Goal: Information Seeking & Learning: Learn about a topic

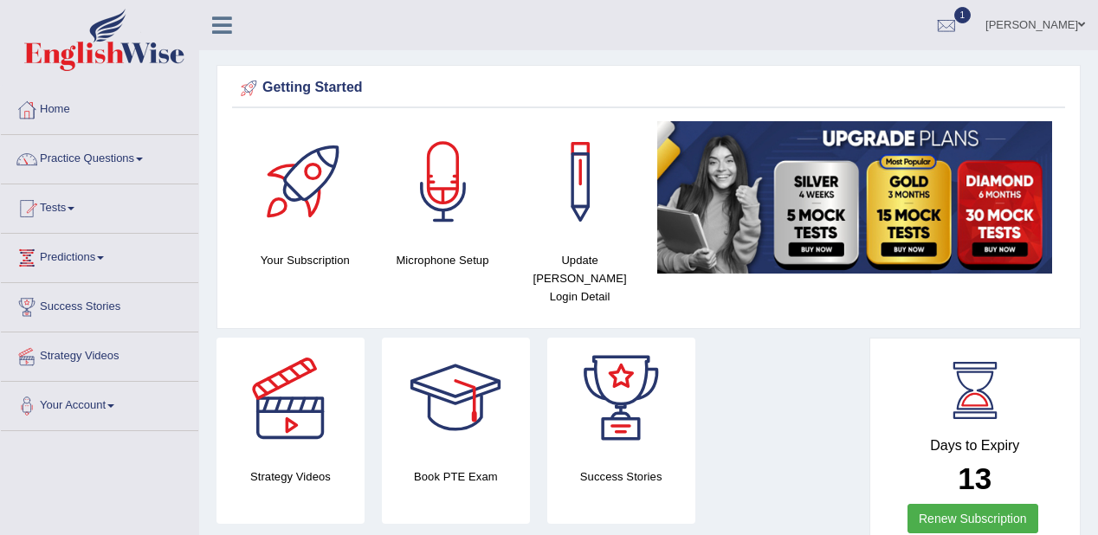
drag, startPoint x: 0, startPoint y: 215, endPoint x: 433, endPoint y: 66, distance: 458.0
click at [433, 66] on div "Getting Started Your Subscription Microphone Setup Update [PERSON_NAME] Login D…" at bounding box center [649, 197] width 864 height 264
click at [92, 169] on link "Practice Questions" at bounding box center [100, 156] width 198 height 43
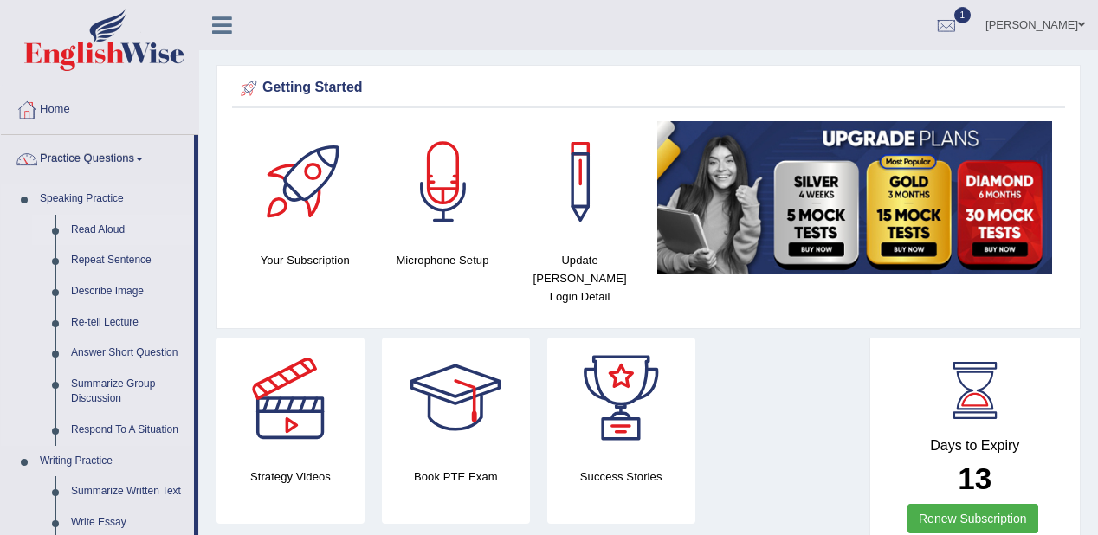
click at [94, 228] on link "Read Aloud" at bounding box center [128, 230] width 131 height 31
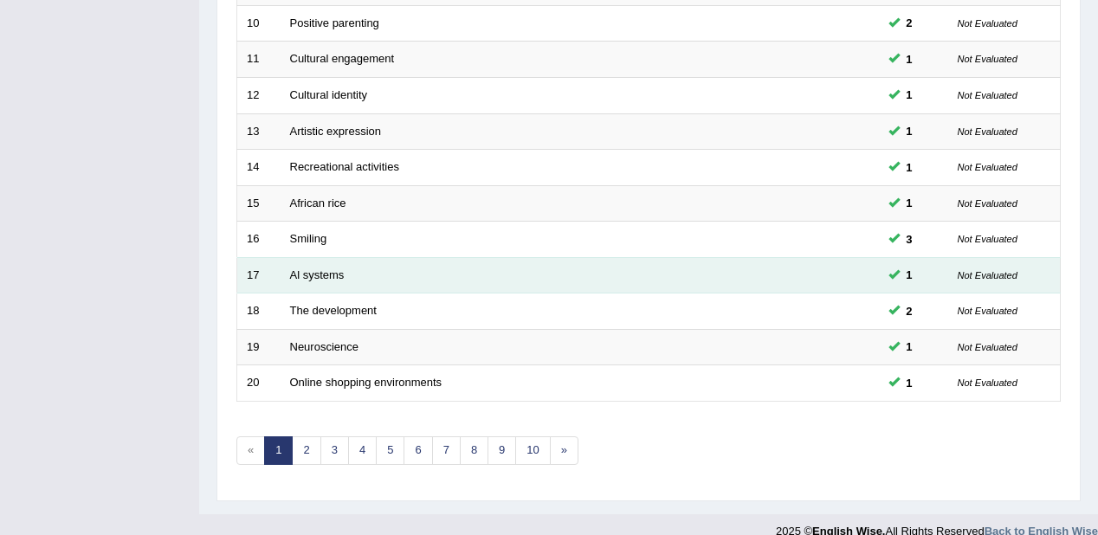
scroll to position [606, 0]
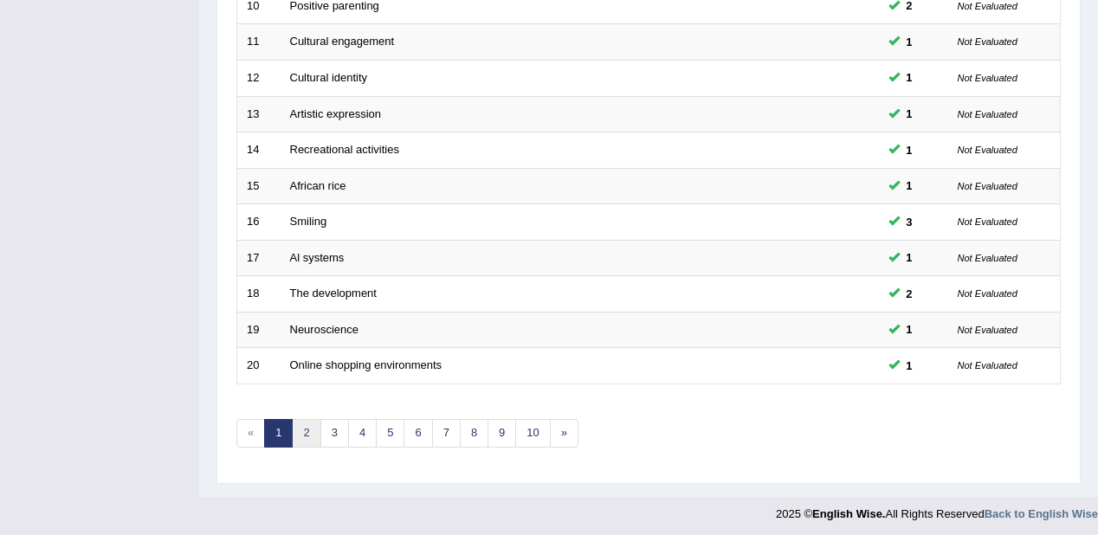
click at [312, 426] on link "2" at bounding box center [306, 433] width 29 height 29
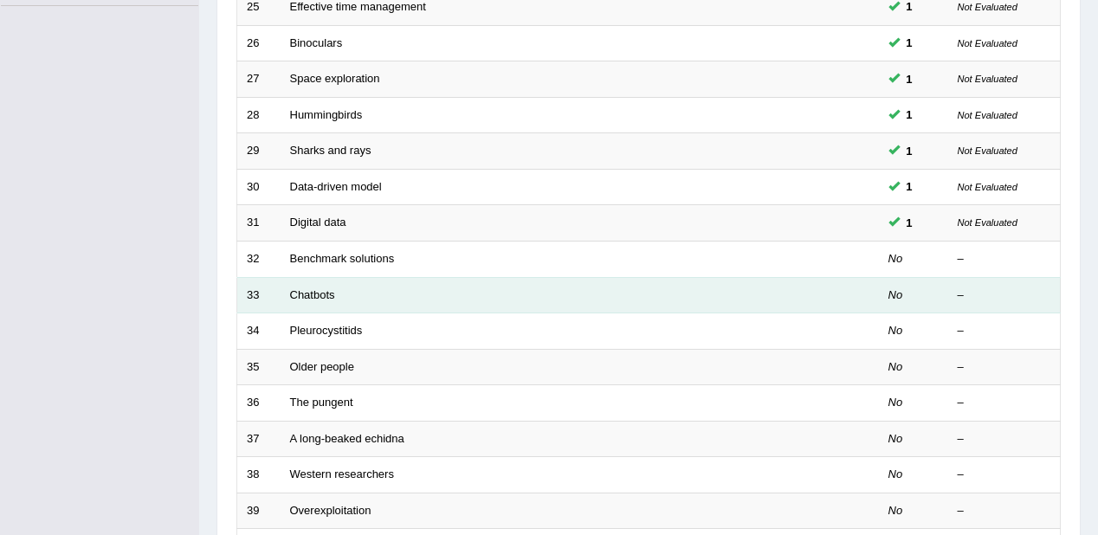
scroll to position [554, 0]
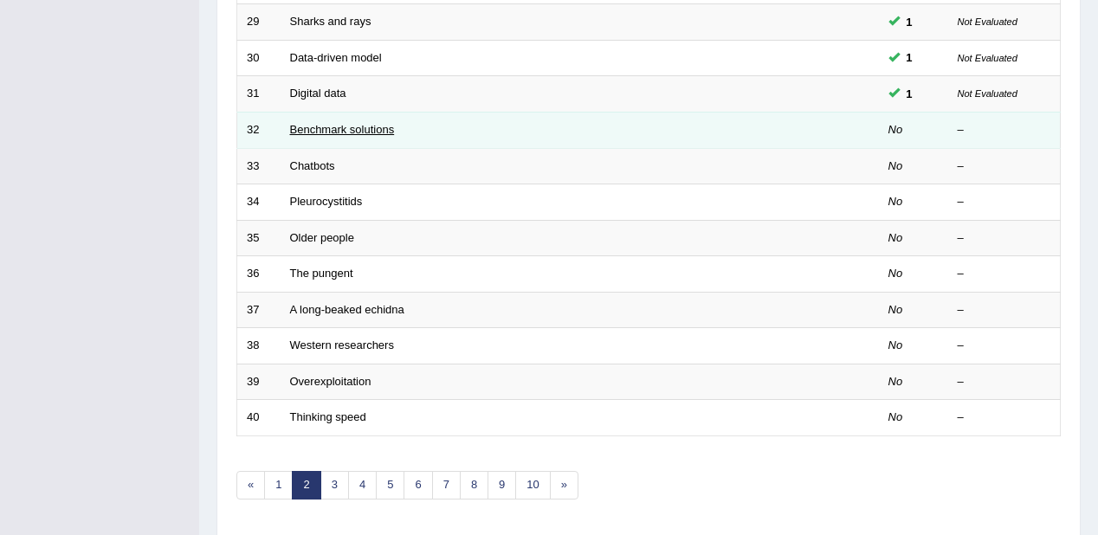
click at [323, 125] on link "Benchmark solutions" at bounding box center [342, 129] width 105 height 13
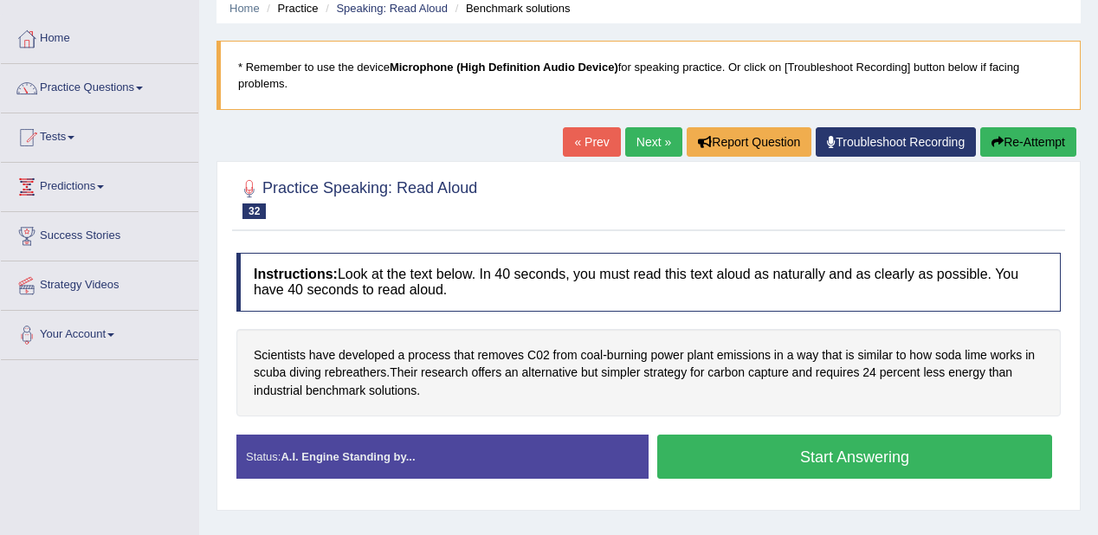
scroll to position [139, 0]
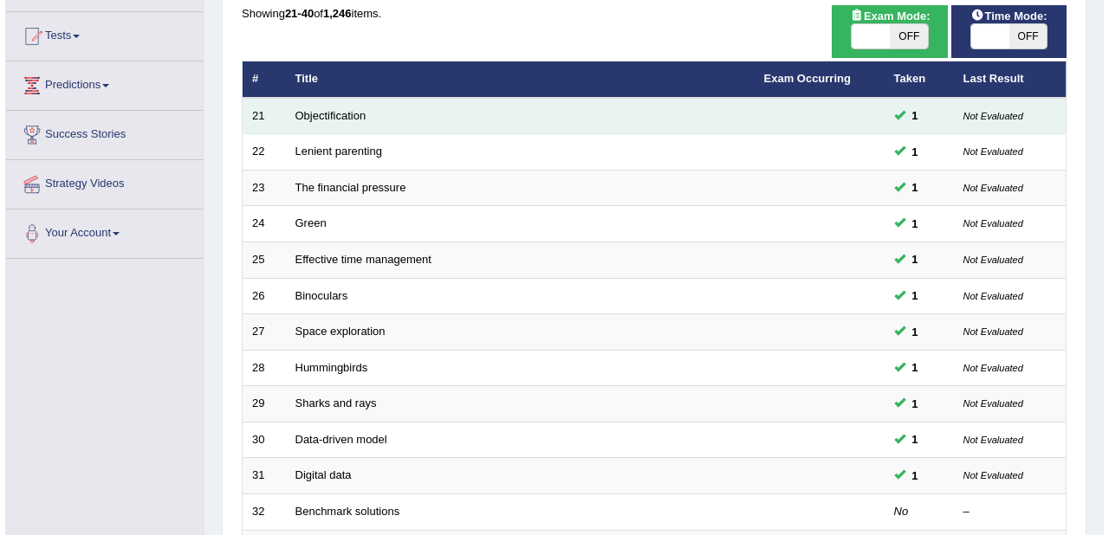
scroll to position [139, 0]
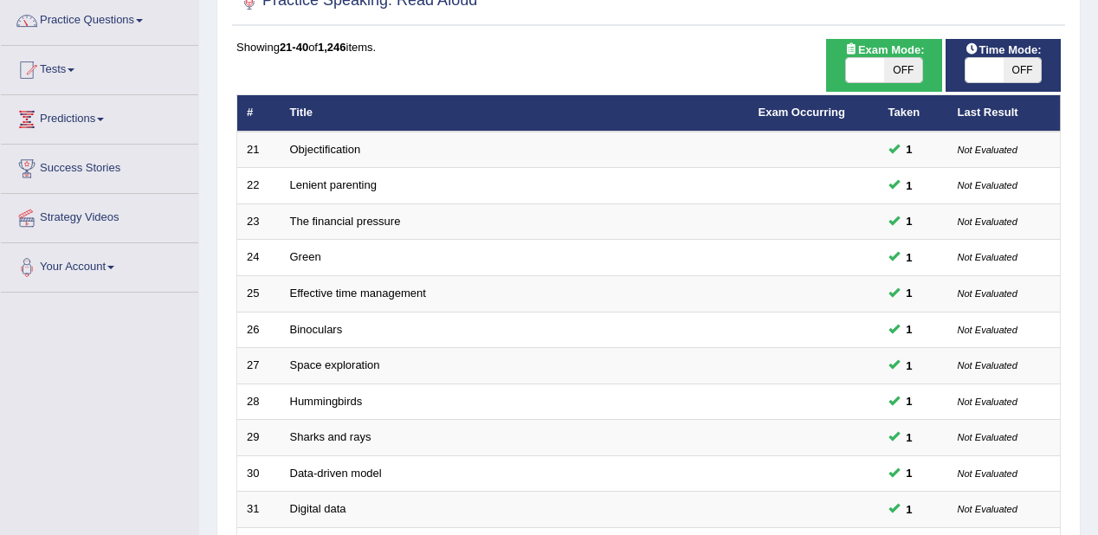
click at [1035, 65] on span "OFF" at bounding box center [1023, 70] width 38 height 24
checkbox input "true"
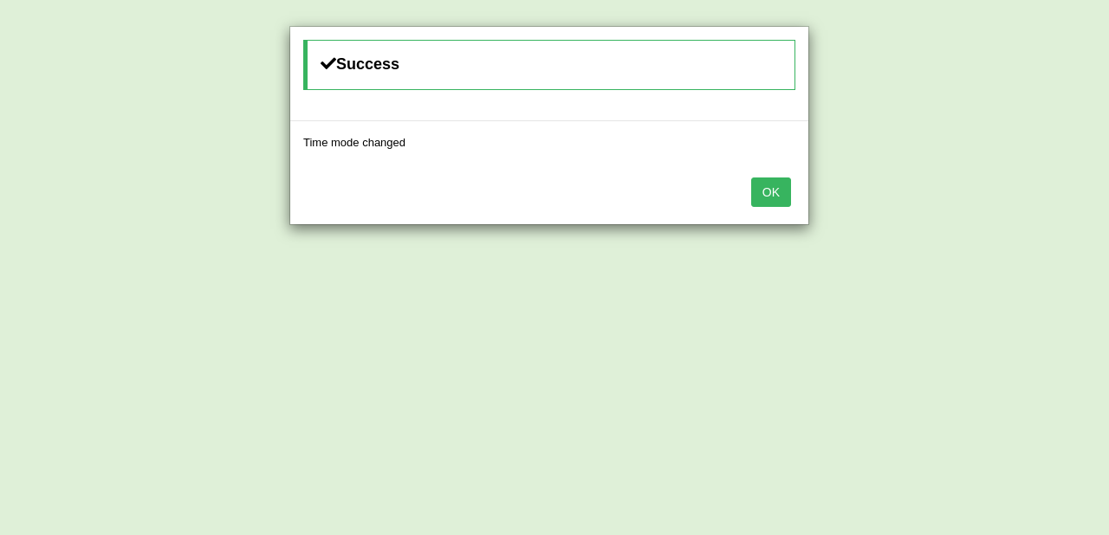
click at [774, 185] on button "OK" at bounding box center [771, 192] width 40 height 29
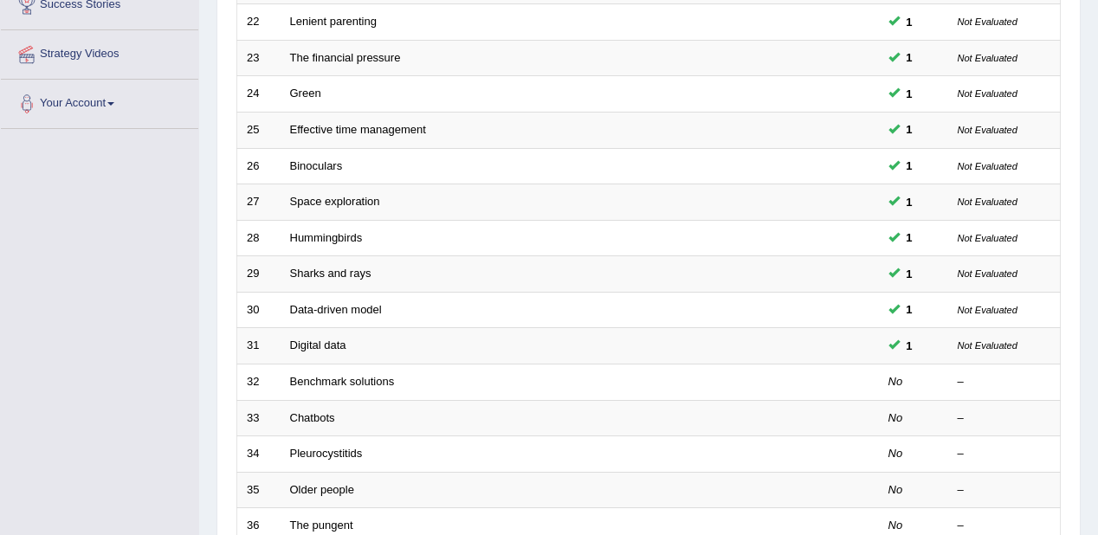
scroll to position [606, 0]
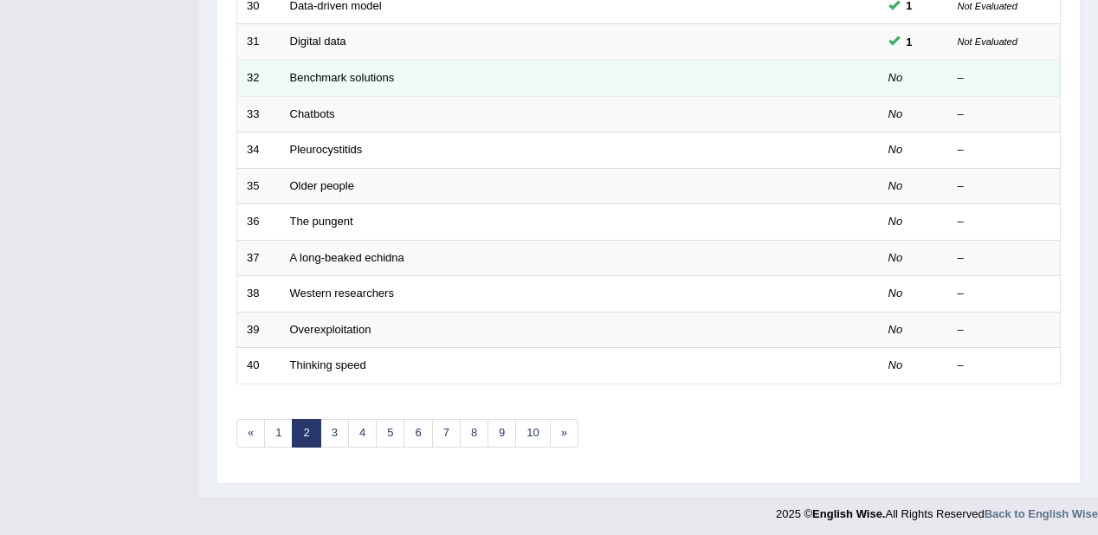
click at [353, 67] on td "Benchmark solutions" at bounding box center [515, 78] width 469 height 36
click at [356, 74] on link "Benchmark solutions" at bounding box center [342, 77] width 105 height 13
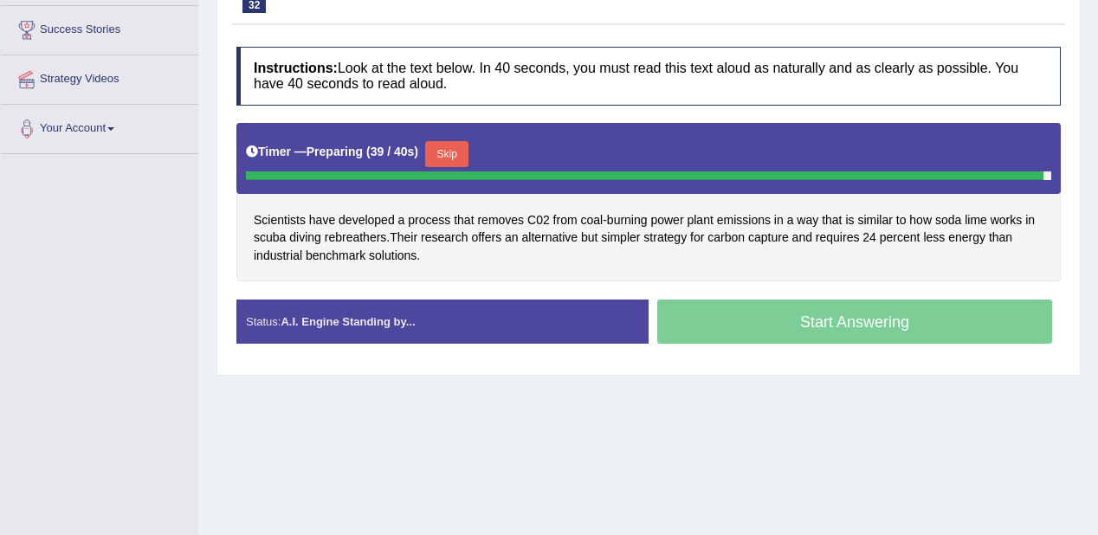
click at [1033, 437] on div "Home Practice Speaking: Read [PERSON_NAME] solutions * Remember to use the devi…" at bounding box center [648, 156] width 899 height 866
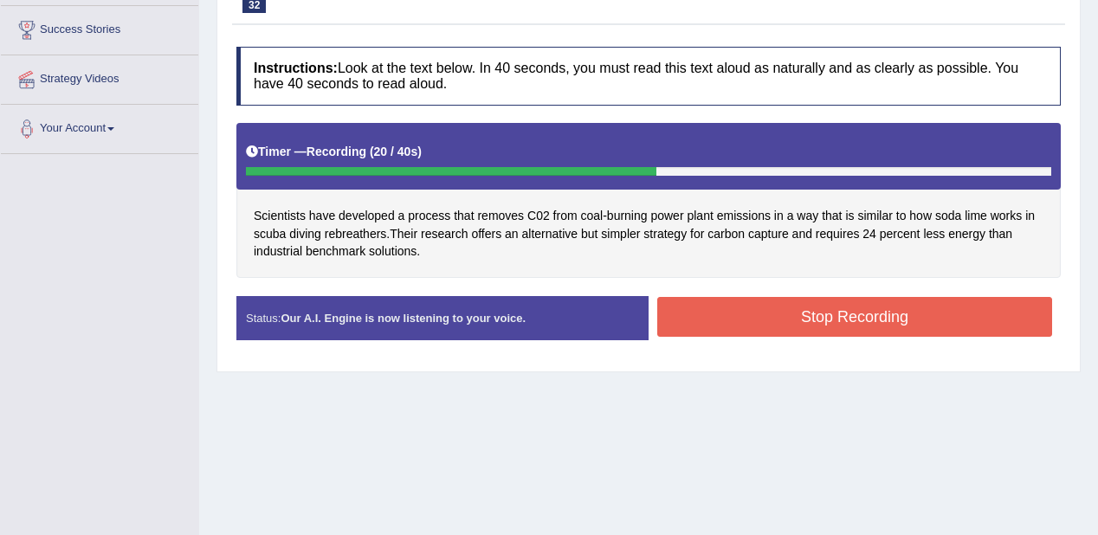
click at [894, 327] on button "Stop Recording" at bounding box center [854, 317] width 395 height 40
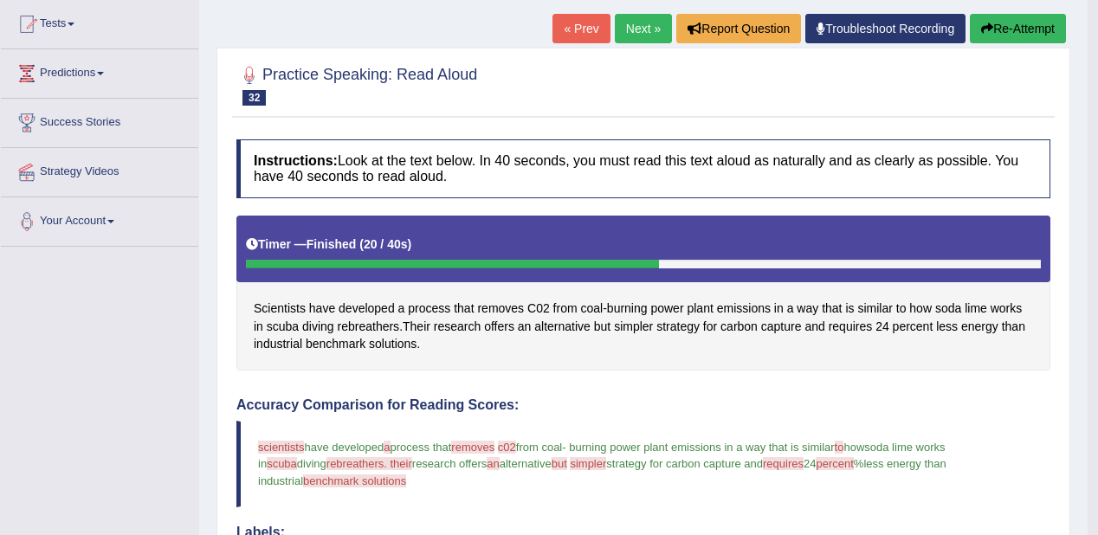
scroll to position [101, 0]
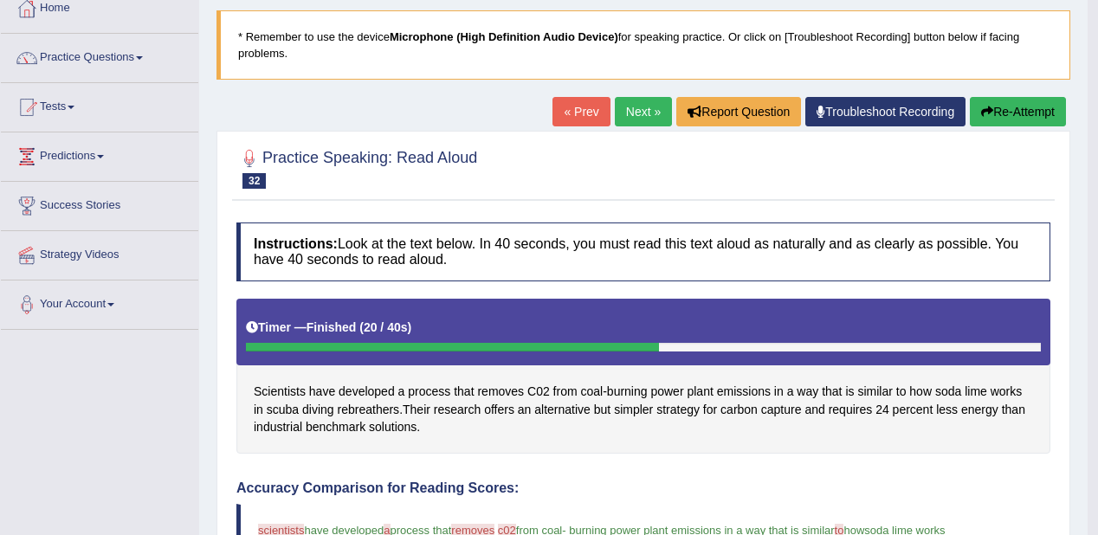
click at [643, 107] on link "Next »" at bounding box center [643, 111] width 57 height 29
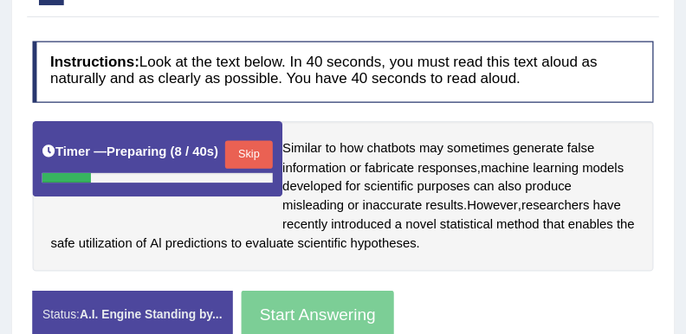
scroll to position [277, 0]
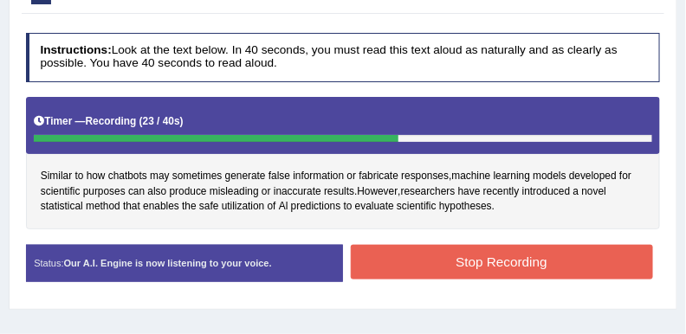
click at [496, 254] on button "Stop Recording" at bounding box center [502, 262] width 302 height 34
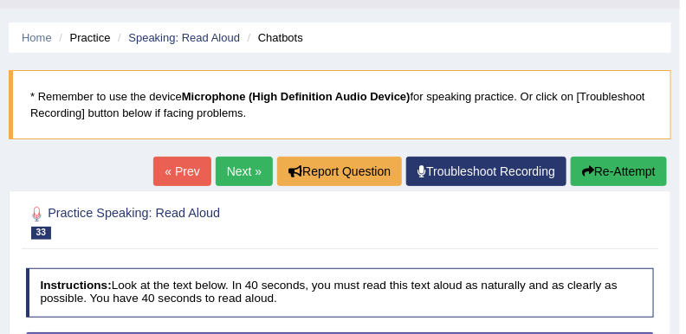
scroll to position [17, 0]
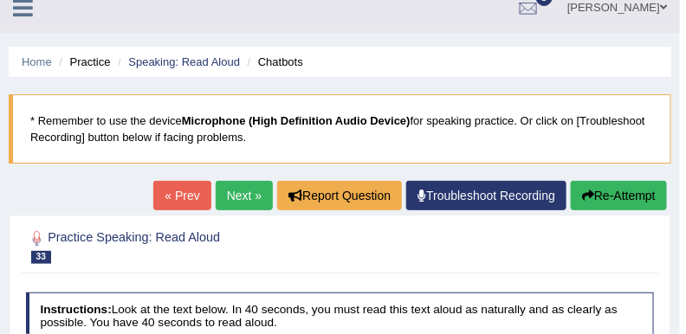
click at [248, 200] on link "Next »" at bounding box center [244, 195] width 57 height 29
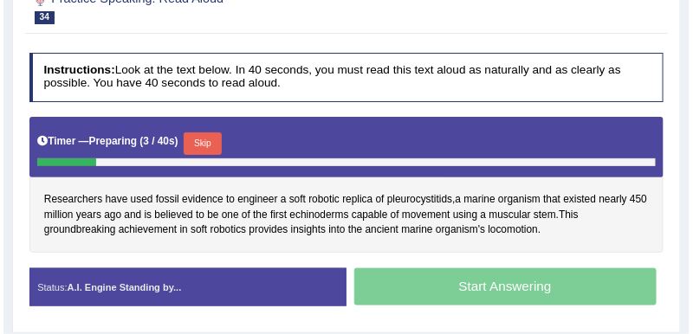
scroll to position [260, 0]
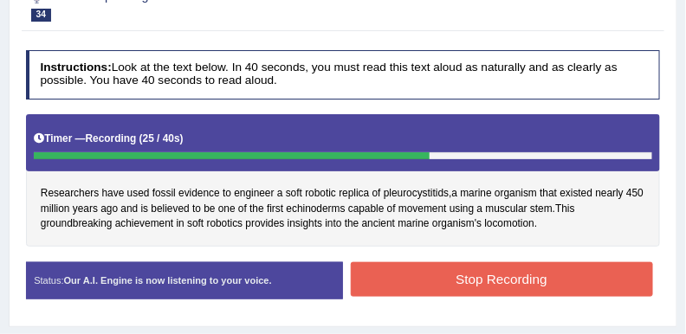
click at [497, 288] on button "Stop Recording" at bounding box center [502, 279] width 302 height 34
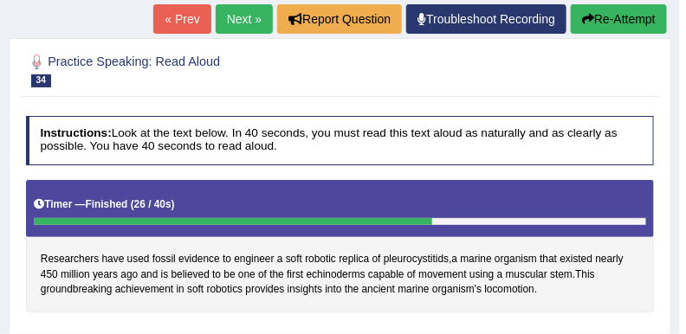
scroll to position [173, 0]
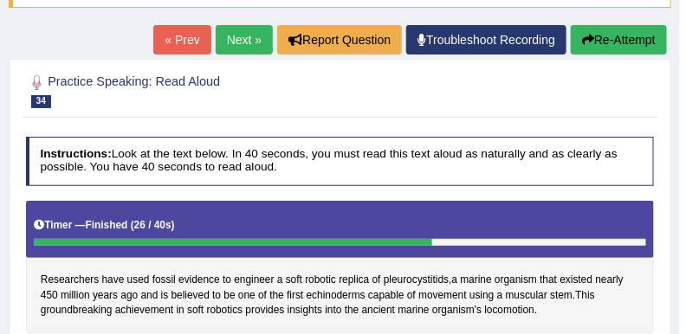
click at [225, 45] on link "Next »" at bounding box center [244, 39] width 57 height 29
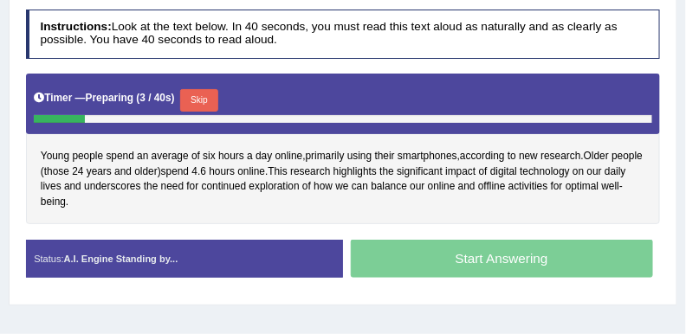
scroll to position [303, 0]
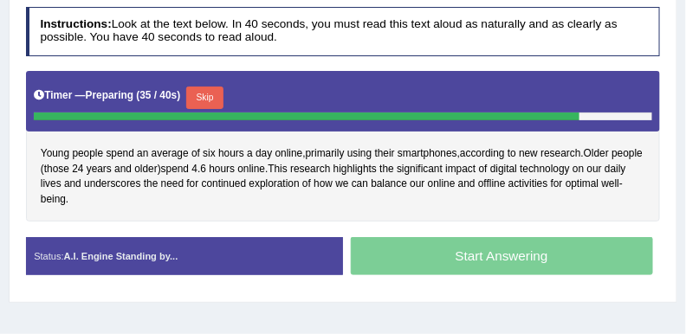
click at [196, 96] on button "Skip" at bounding box center [204, 98] width 37 height 23
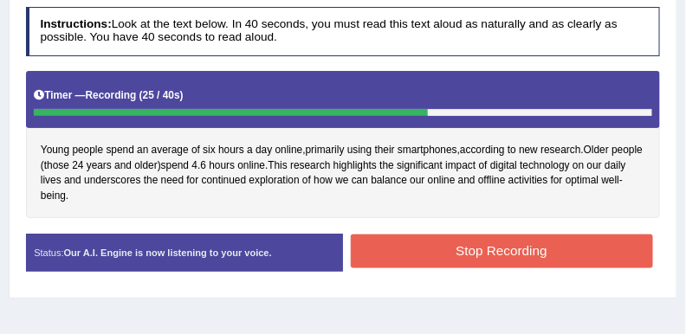
click at [505, 240] on button "Stop Recording" at bounding box center [502, 252] width 302 height 34
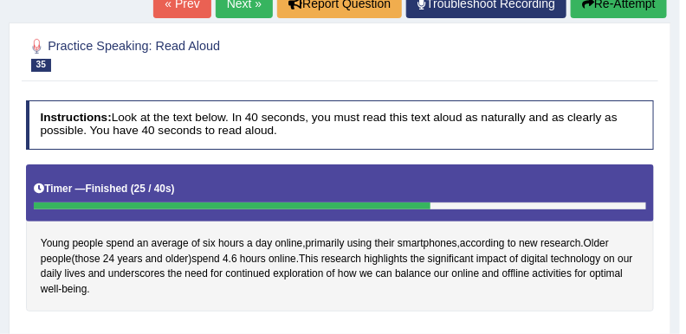
scroll to position [173, 0]
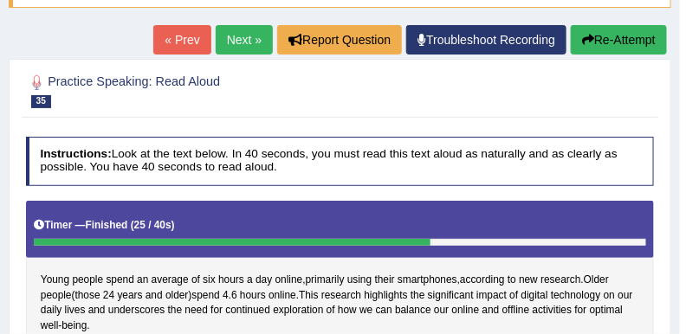
click at [247, 42] on link "Next »" at bounding box center [244, 39] width 57 height 29
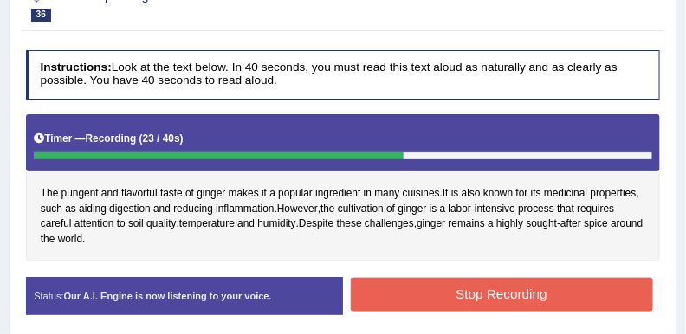
click at [446, 283] on button "Stop Recording" at bounding box center [502, 295] width 302 height 34
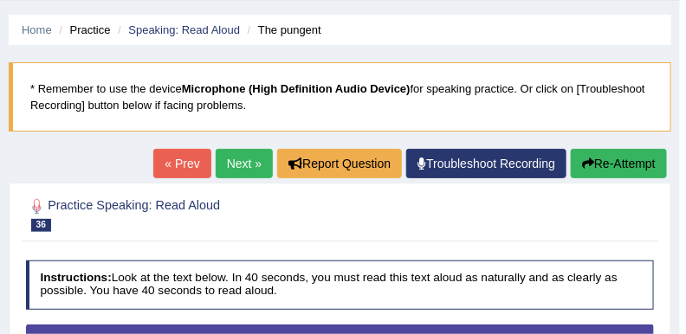
scroll to position [43, 0]
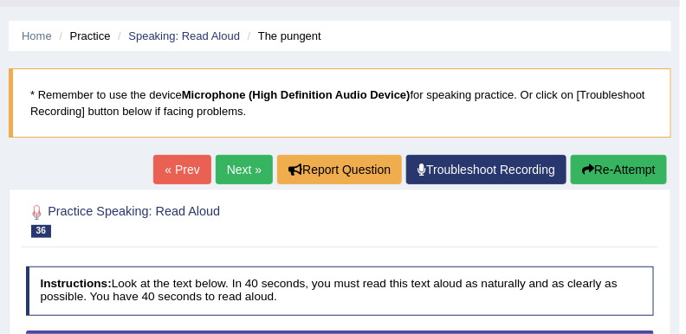
click at [249, 177] on link "Next »" at bounding box center [244, 169] width 57 height 29
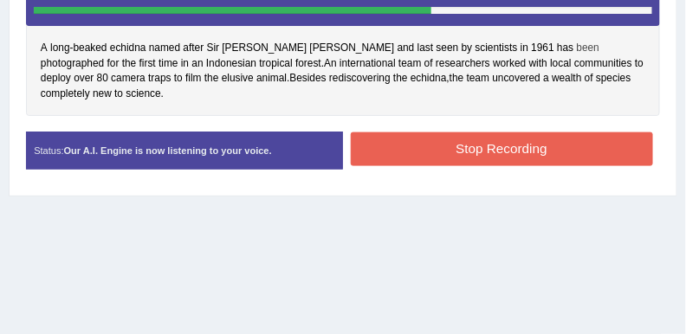
scroll to position [433, 0]
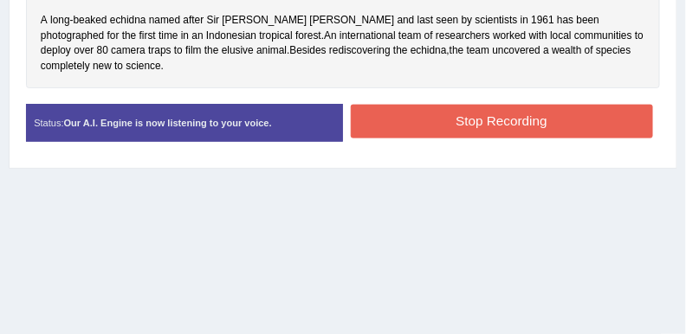
click at [506, 115] on button "Stop Recording" at bounding box center [502, 122] width 302 height 34
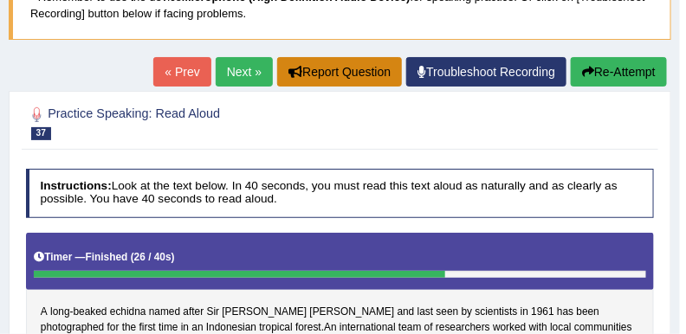
scroll to position [130, 0]
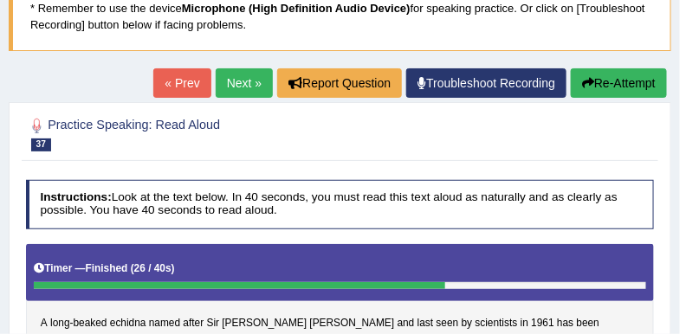
click at [236, 85] on link "Next »" at bounding box center [244, 82] width 57 height 29
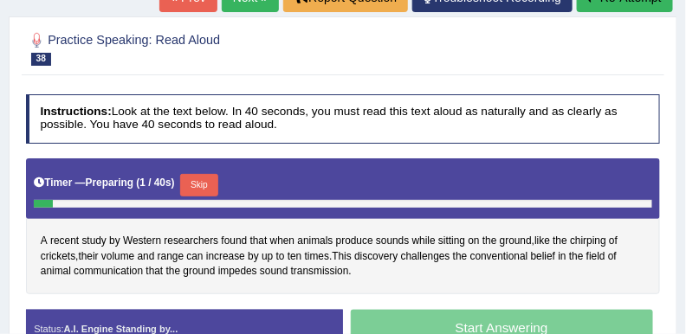
scroll to position [217, 0]
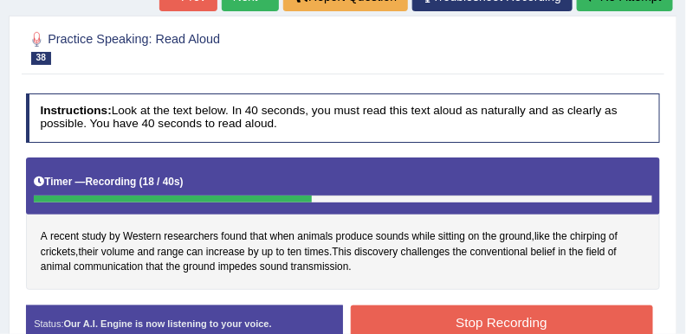
click at [430, 311] on button "Stop Recording" at bounding box center [502, 323] width 302 height 34
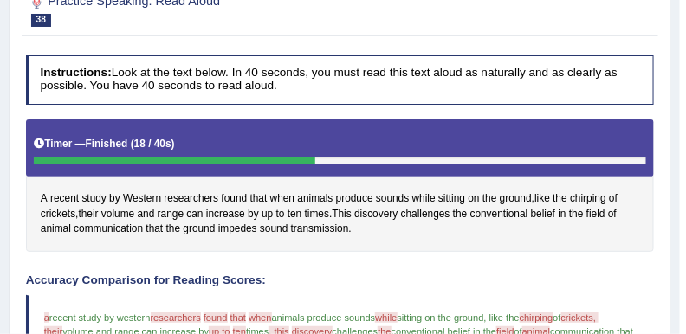
scroll to position [130, 0]
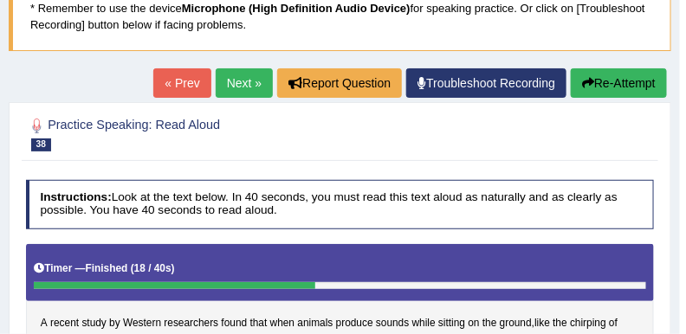
click at [237, 87] on link "Next »" at bounding box center [244, 82] width 57 height 29
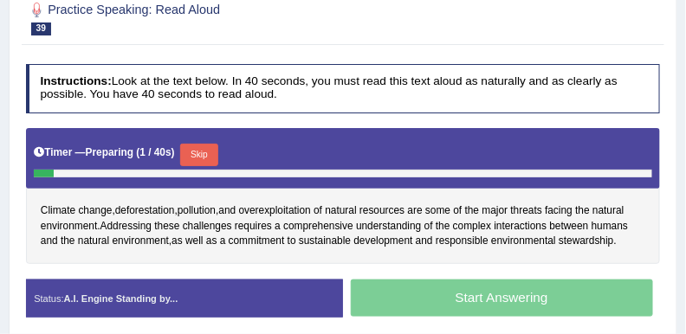
scroll to position [303, 0]
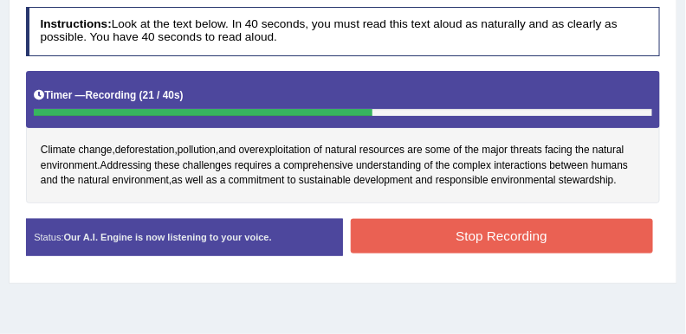
click at [482, 229] on button "Stop Recording" at bounding box center [502, 236] width 302 height 34
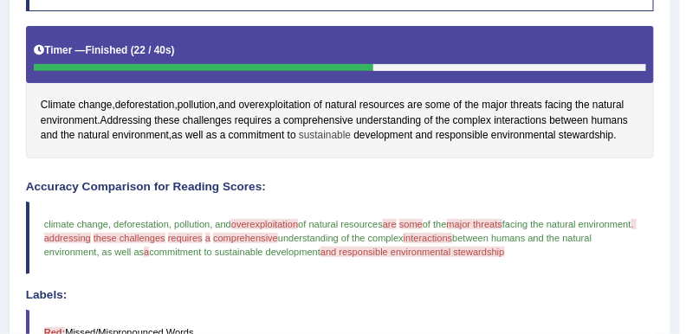
scroll to position [217, 0]
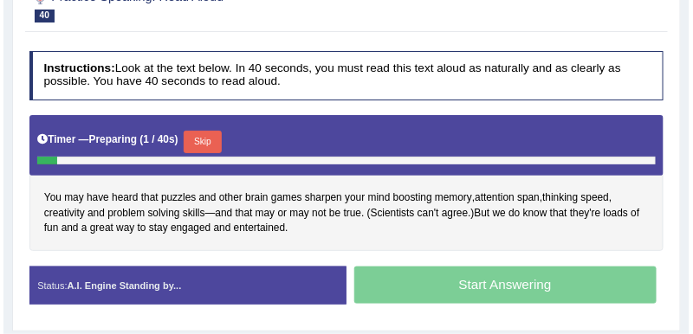
scroll to position [260, 0]
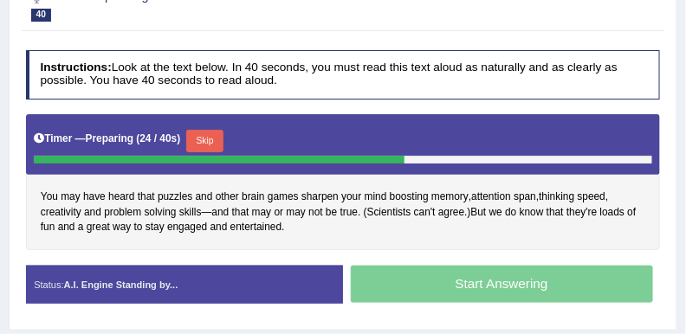
click at [212, 137] on button "Skip" at bounding box center [204, 141] width 37 height 23
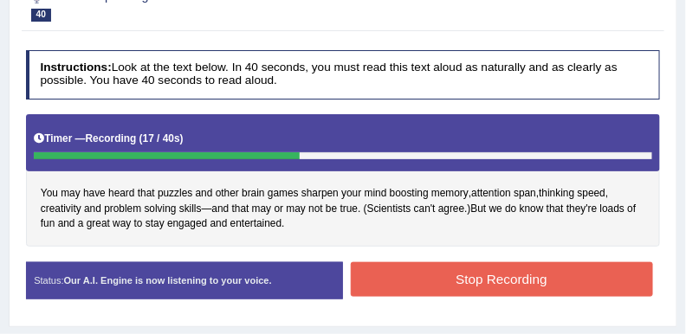
click at [395, 254] on div "Instructions: Look at the text below. In 40 seconds, you must read this text al…" at bounding box center [343, 180] width 642 height 276
click at [406, 265] on button "Stop Recording" at bounding box center [502, 279] width 302 height 34
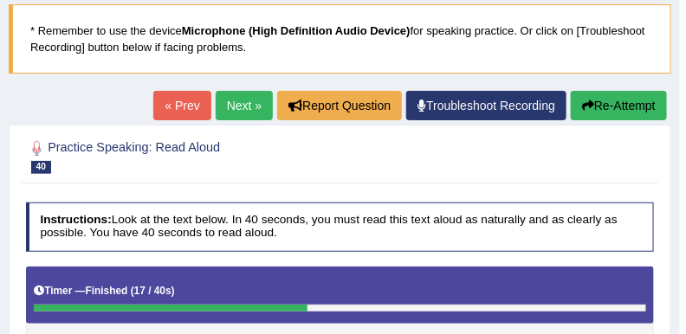
scroll to position [43, 0]
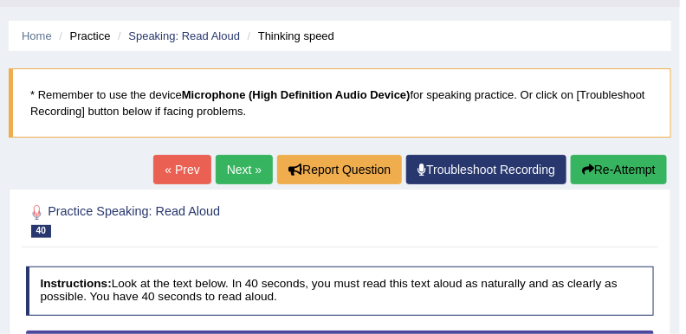
click at [605, 176] on button "Re-Attempt" at bounding box center [619, 169] width 96 height 29
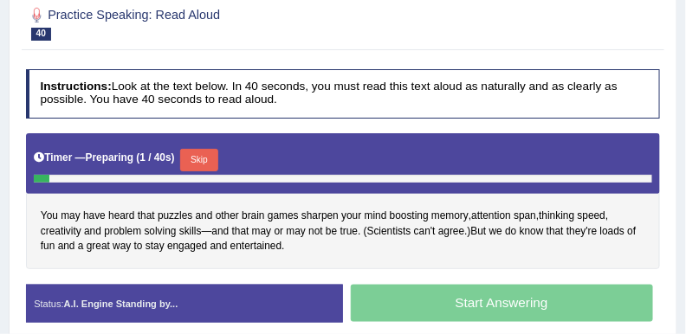
scroll to position [303, 0]
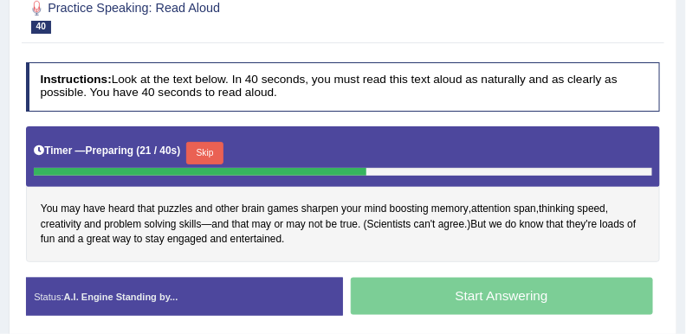
drag, startPoint x: 202, startPoint y: 150, endPoint x: 351, endPoint y: 119, distance: 152.2
click at [204, 150] on button "Skip" at bounding box center [204, 153] width 37 height 23
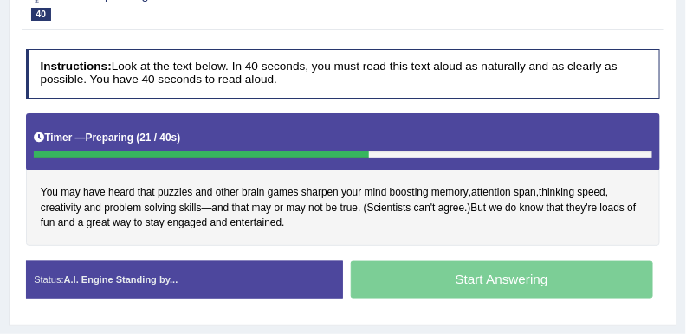
scroll to position [290, 0]
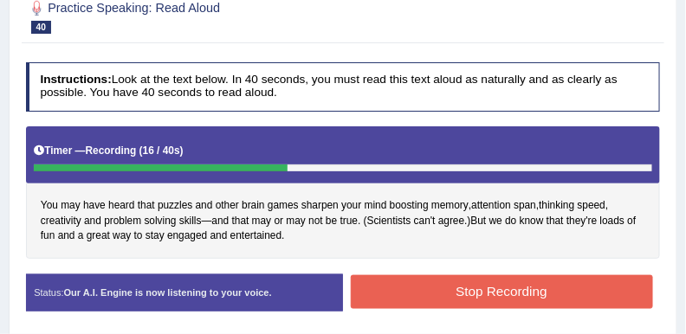
click at [393, 282] on button "Stop Recording" at bounding box center [502, 292] width 302 height 34
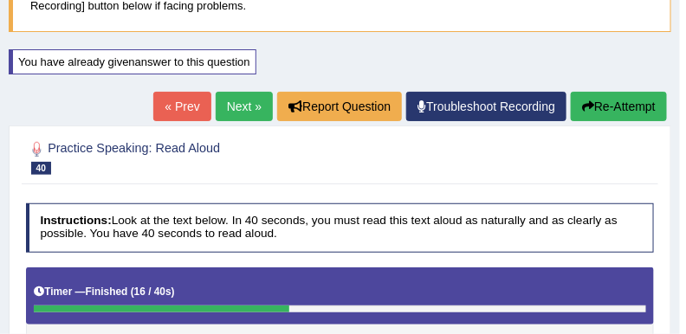
scroll to position [117, 0]
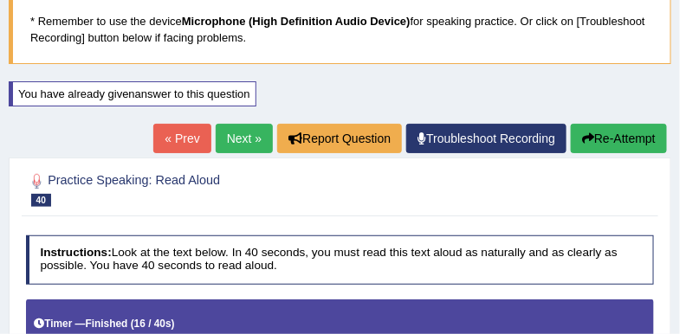
click at [609, 133] on button "Re-Attempt" at bounding box center [619, 138] width 96 height 29
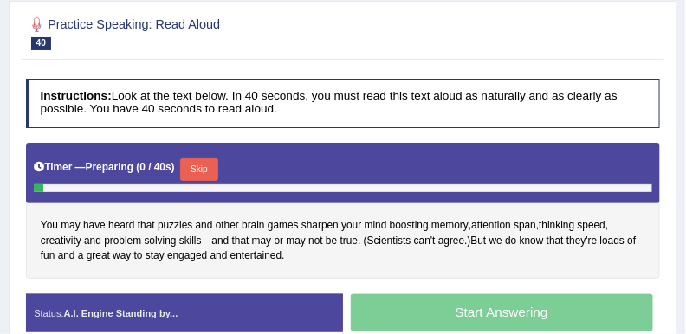
scroll to position [314, 0]
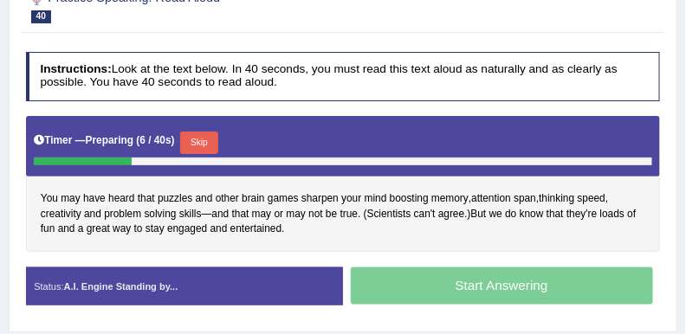
click at [209, 146] on button "Skip" at bounding box center [198, 143] width 37 height 23
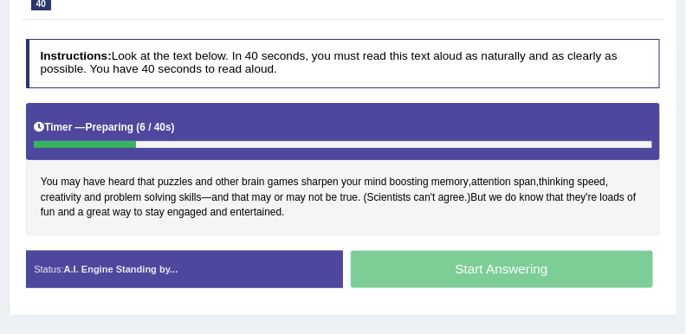
scroll to position [301, 0]
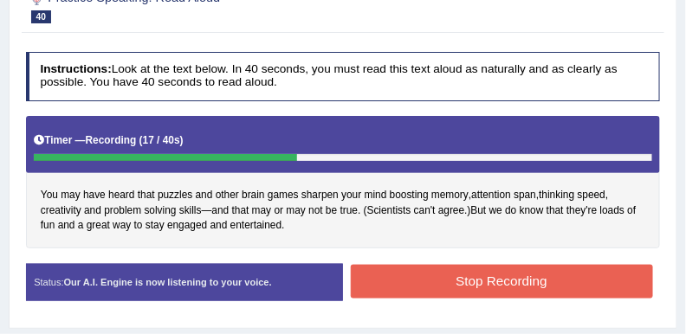
click at [437, 274] on button "Stop Recording" at bounding box center [502, 282] width 302 height 34
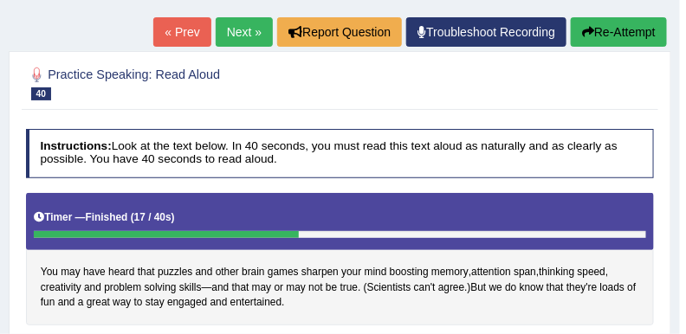
scroll to position [214, 0]
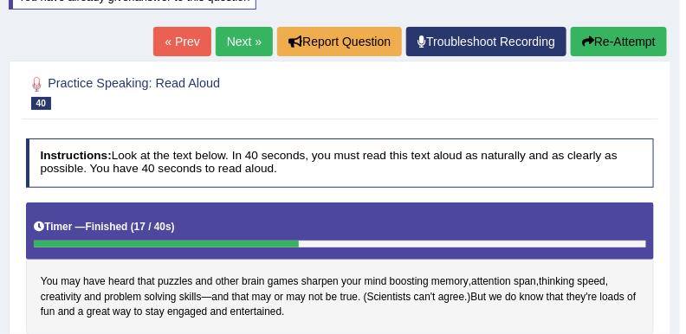
click at [242, 41] on link "Next »" at bounding box center [244, 41] width 57 height 29
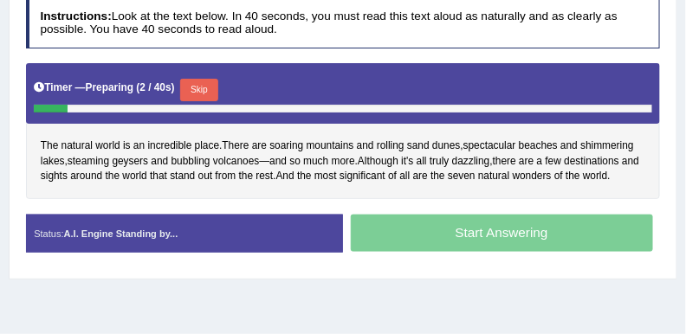
scroll to position [303, 0]
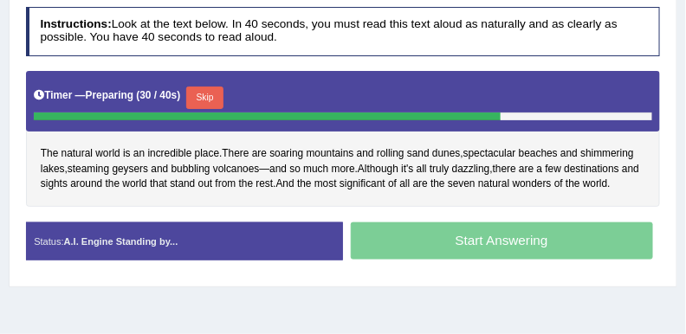
click at [202, 92] on button "Skip" at bounding box center [204, 98] width 37 height 23
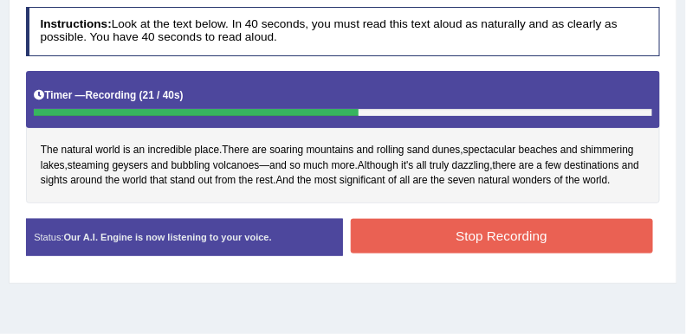
click at [462, 228] on button "Stop Recording" at bounding box center [502, 236] width 302 height 34
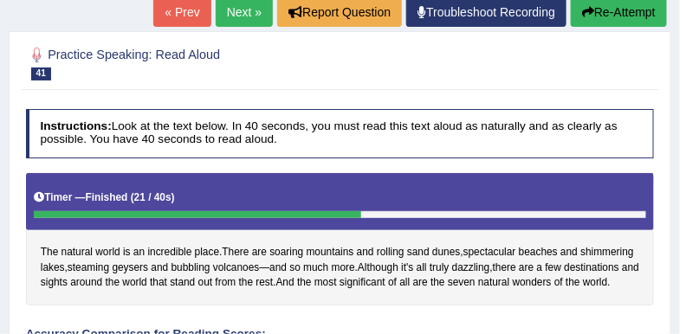
scroll to position [141, 0]
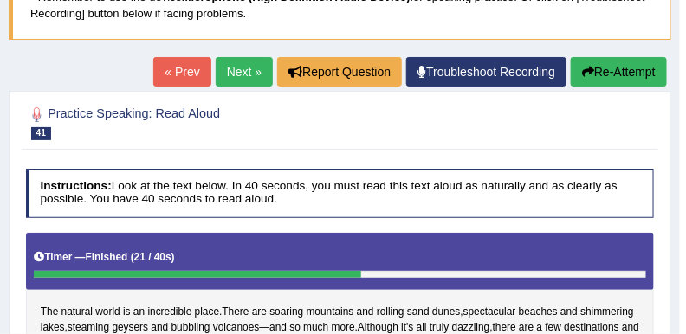
click at [617, 69] on button "Re-Attempt" at bounding box center [619, 71] width 96 height 29
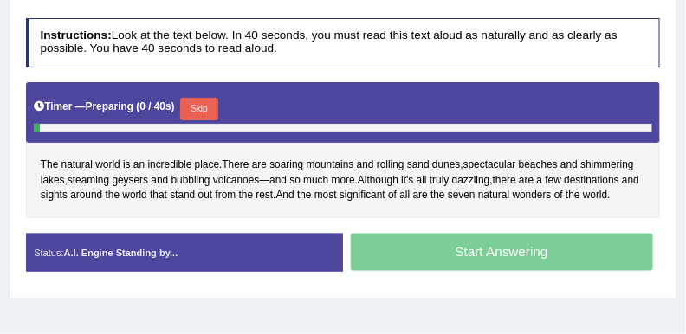
scroll to position [314, 0]
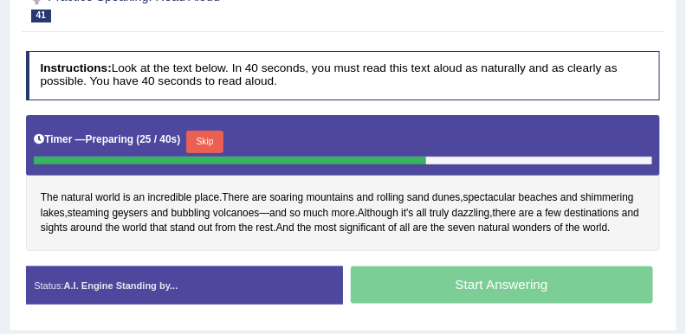
click at [216, 139] on button "Skip" at bounding box center [204, 142] width 37 height 23
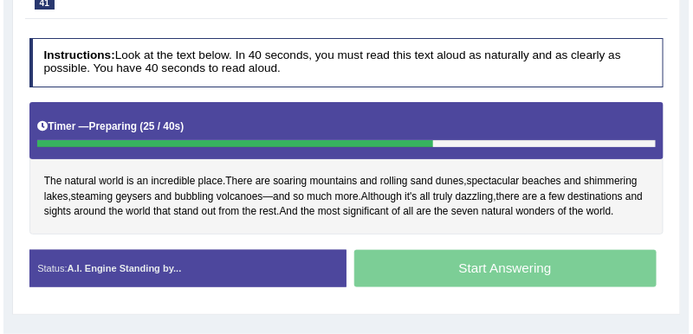
scroll to position [301, 0]
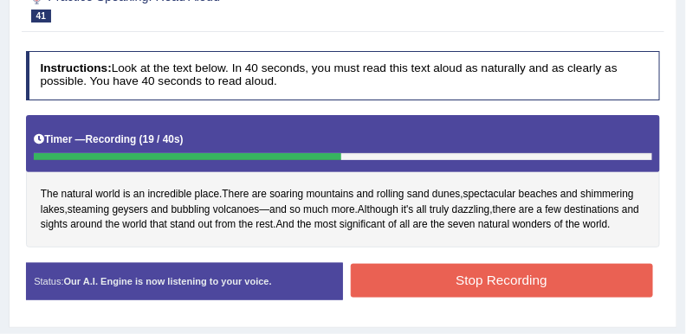
click at [456, 269] on button "Stop Recording" at bounding box center [502, 281] width 302 height 34
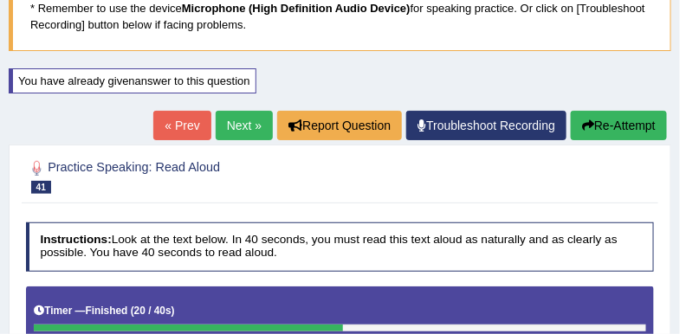
scroll to position [128, 0]
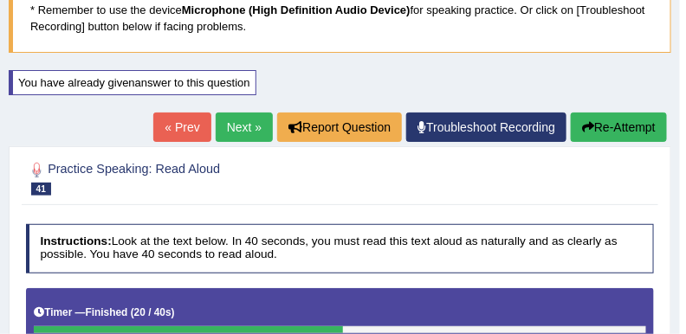
click at [588, 121] on icon "button" at bounding box center [588, 127] width 12 height 12
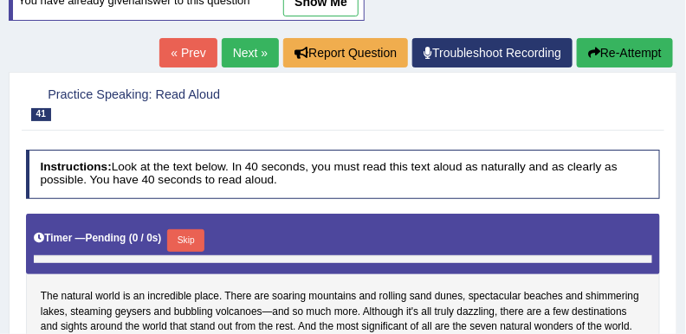
scroll to position [325, 0]
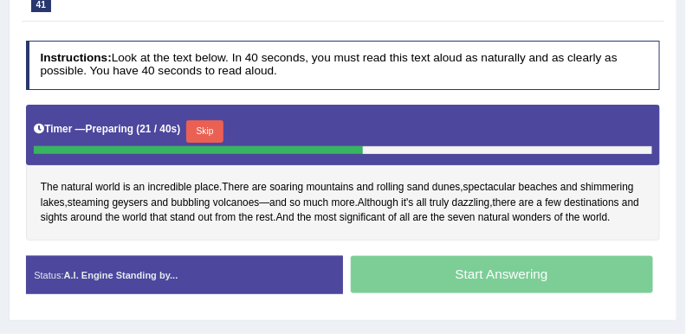
click at [209, 126] on button "Skip" at bounding box center [204, 131] width 37 height 23
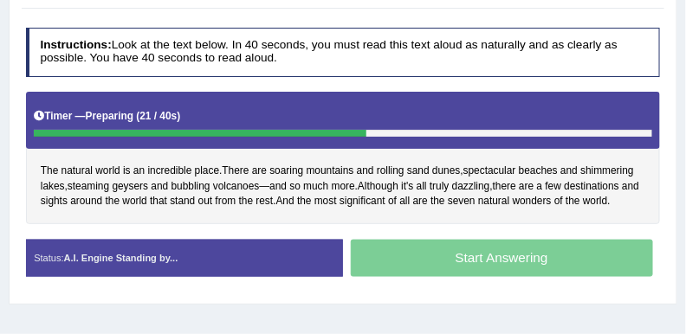
scroll to position [312, 0]
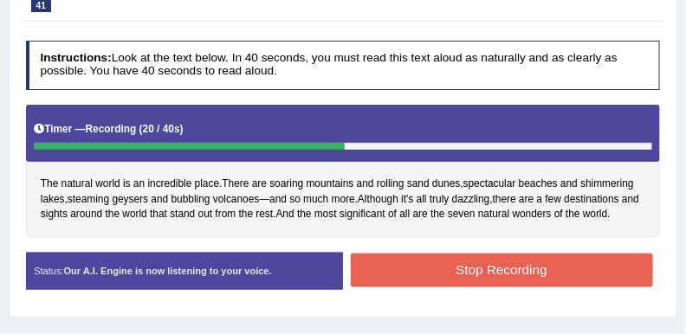
click at [396, 262] on button "Stop Recording" at bounding box center [502, 271] width 302 height 34
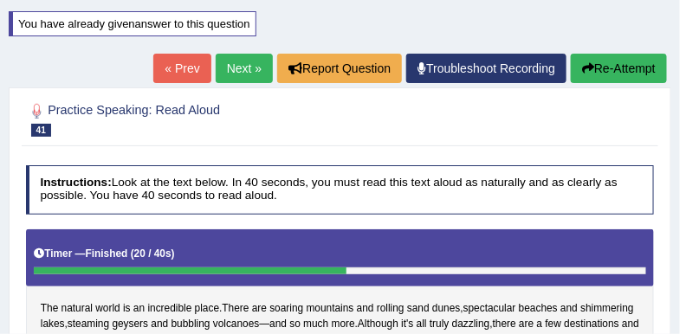
scroll to position [139, 0]
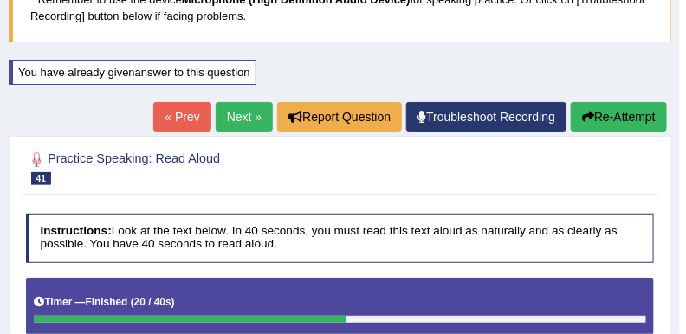
click at [230, 120] on link "Next »" at bounding box center [244, 116] width 57 height 29
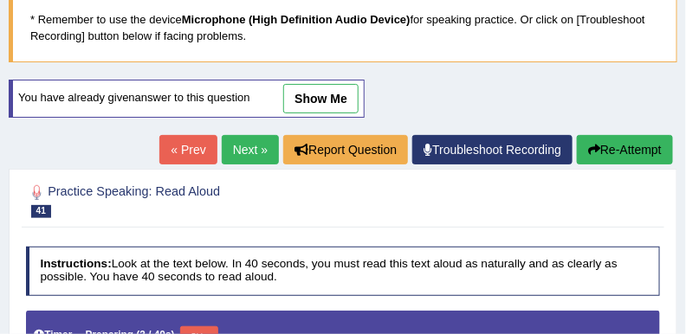
scroll to position [75, 0]
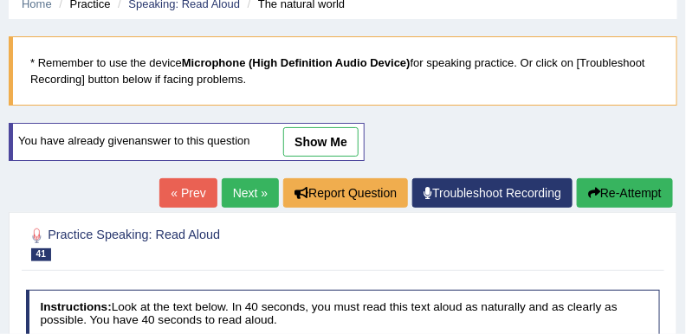
click at [255, 187] on link "Next »" at bounding box center [250, 192] width 57 height 29
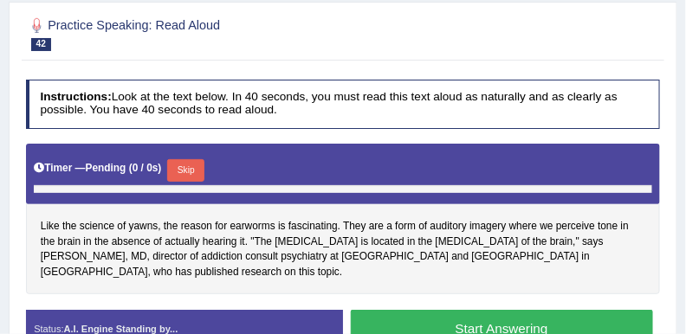
scroll to position [260, 0]
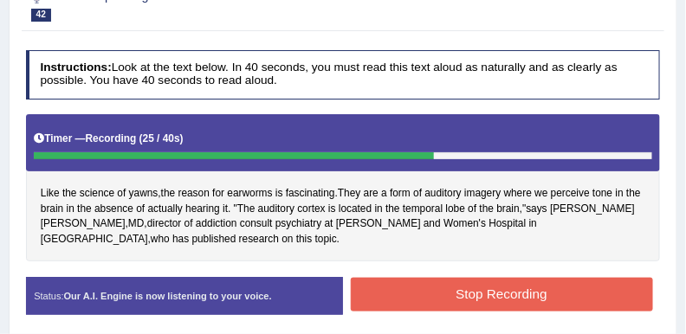
click at [502, 278] on button "Stop Recording" at bounding box center [502, 295] width 302 height 34
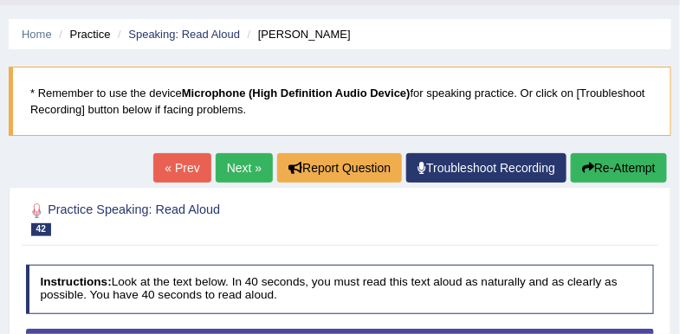
scroll to position [43, 0]
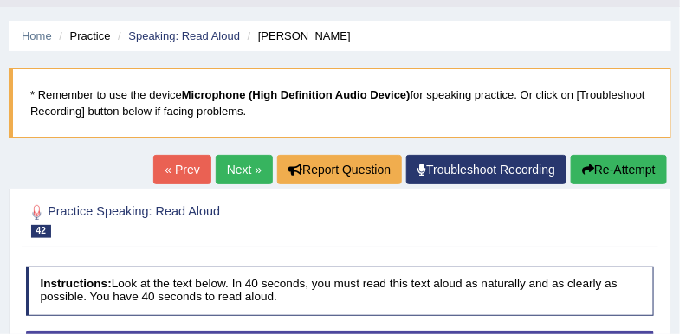
click at [243, 165] on link "Next »" at bounding box center [244, 169] width 57 height 29
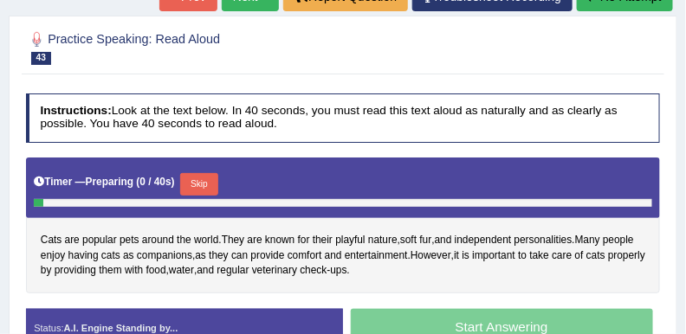
scroll to position [260, 0]
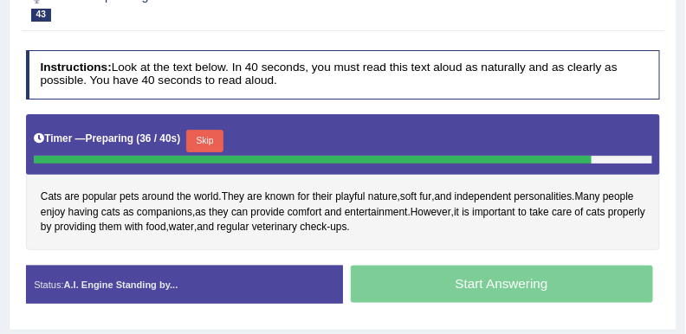
click at [219, 144] on button "Skip" at bounding box center [204, 141] width 37 height 23
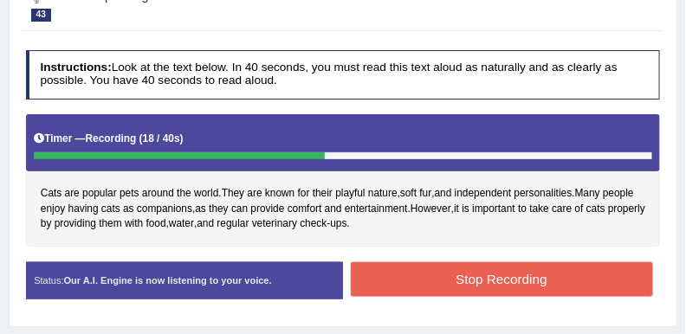
click at [431, 278] on button "Stop Recording" at bounding box center [502, 279] width 302 height 34
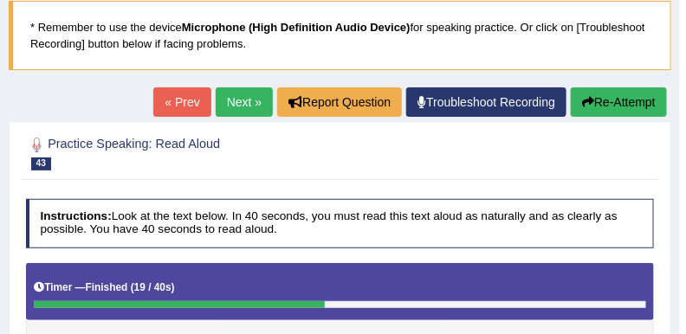
scroll to position [87, 0]
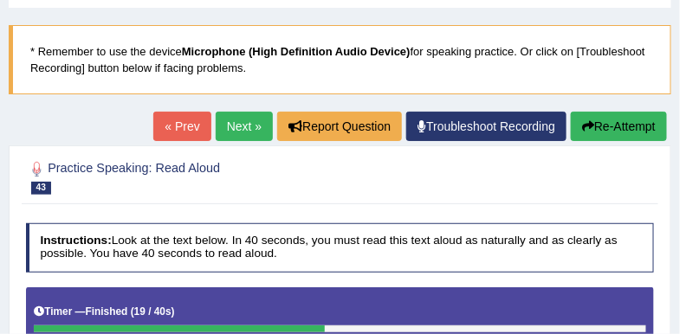
click at [244, 133] on link "Next »" at bounding box center [244, 126] width 57 height 29
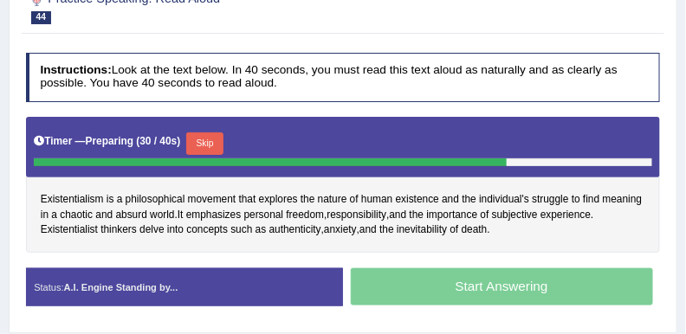
scroll to position [260, 0]
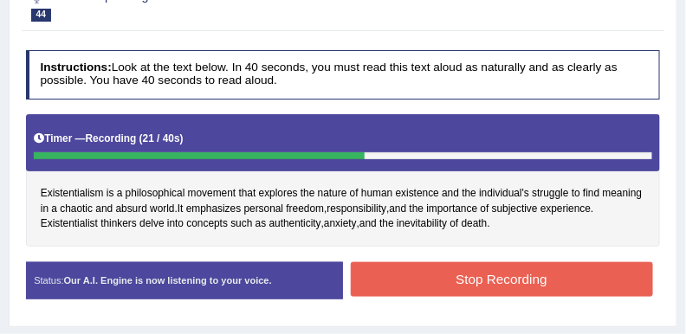
click at [509, 278] on button "Stop Recording" at bounding box center [502, 279] width 302 height 34
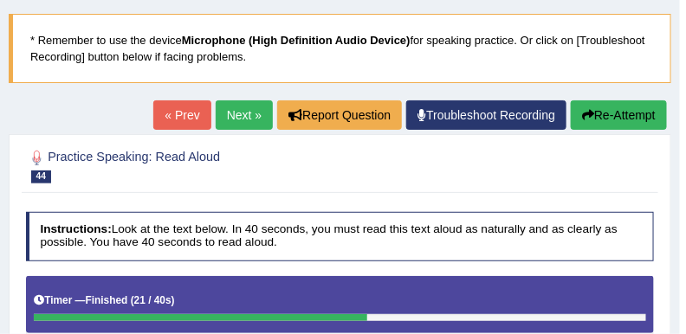
scroll to position [87, 0]
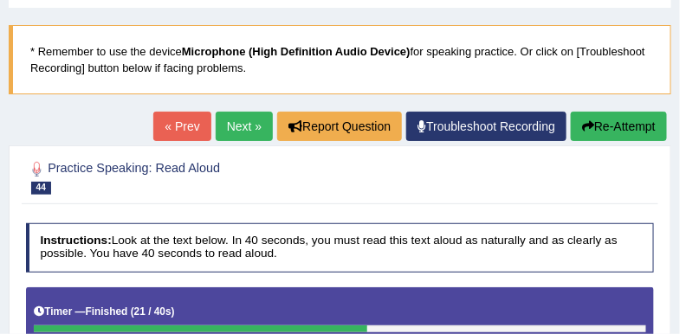
click at [613, 134] on button "Re-Attempt" at bounding box center [619, 126] width 96 height 29
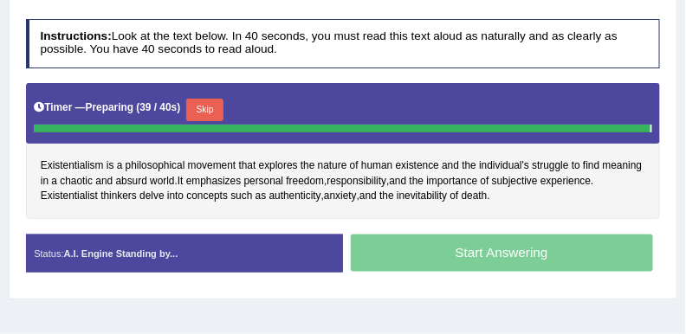
scroll to position [333, 0]
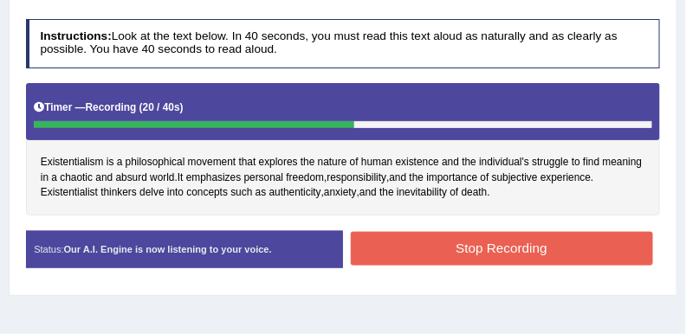
click at [490, 237] on button "Stop Recording" at bounding box center [502, 249] width 302 height 34
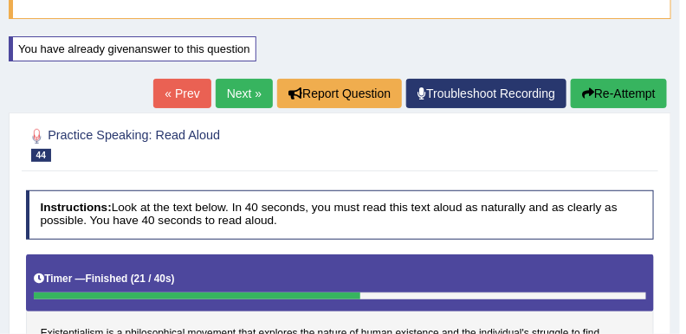
scroll to position [160, 0]
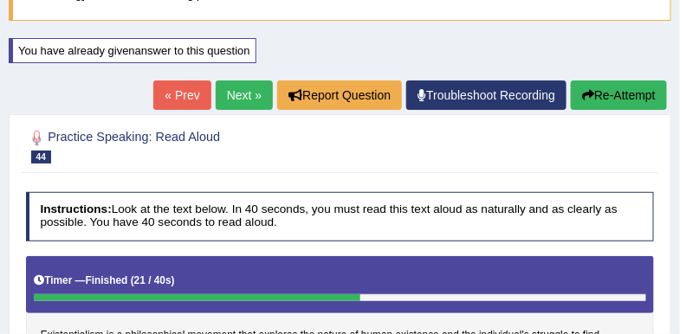
click at [616, 94] on button "Re-Attempt" at bounding box center [619, 95] width 96 height 29
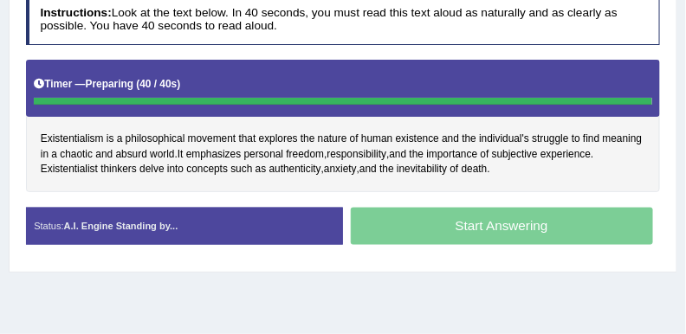
scroll to position [344, 0]
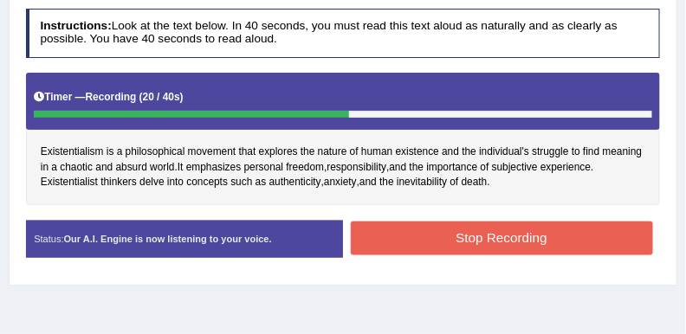
click at [505, 242] on button "Stop Recording" at bounding box center [502, 239] width 302 height 34
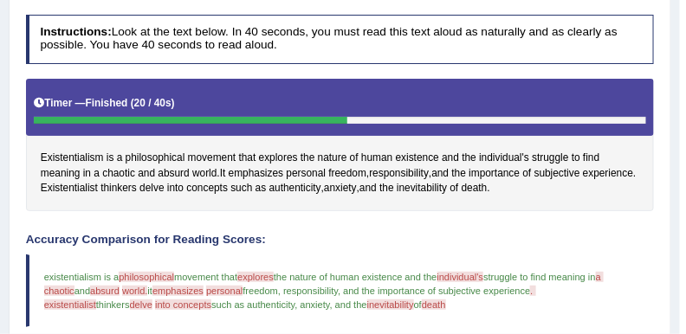
scroll to position [214, 0]
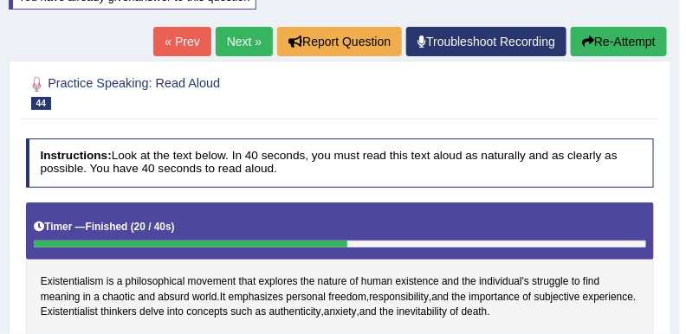
click at [588, 43] on icon "button" at bounding box center [588, 42] width 12 height 12
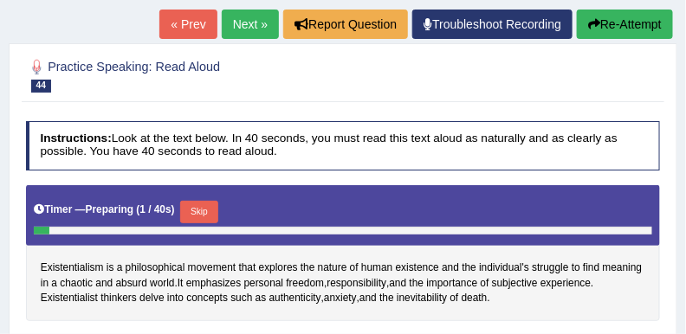
scroll to position [338, 0]
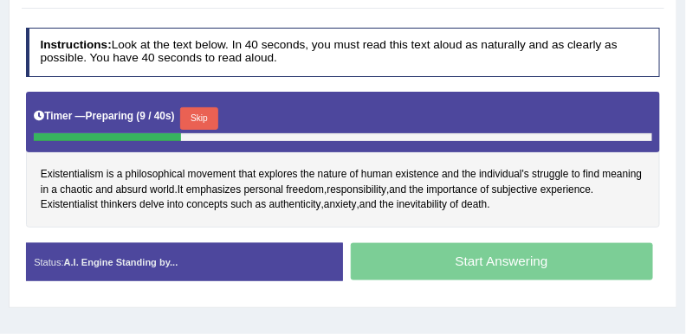
click at [210, 118] on button "Skip" at bounding box center [198, 118] width 37 height 23
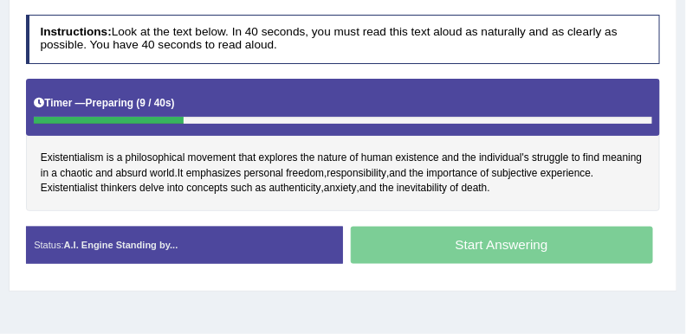
scroll to position [325, 0]
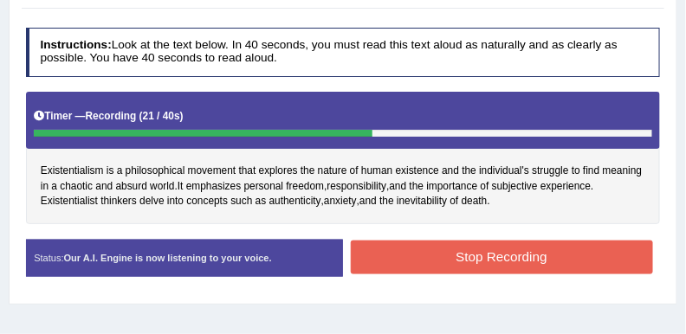
click at [492, 243] on button "Stop Recording" at bounding box center [502, 258] width 302 height 34
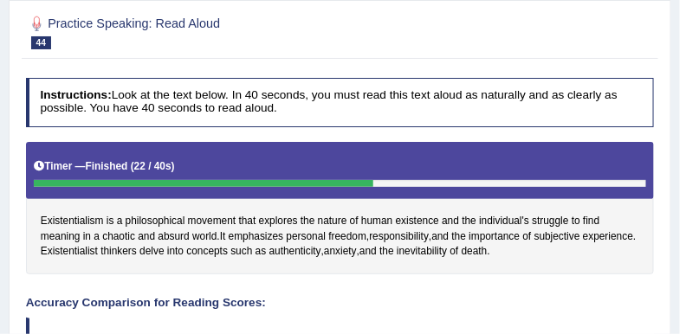
scroll to position [108, 0]
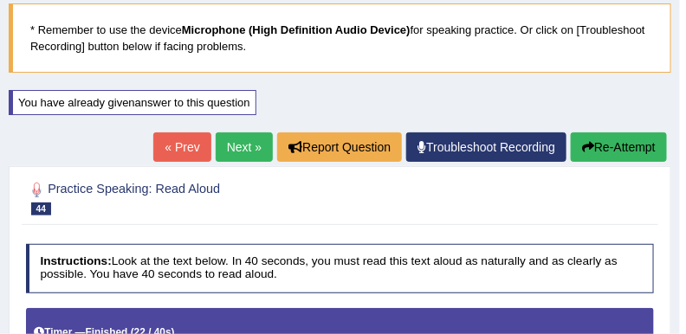
click at [605, 139] on button "Re-Attempt" at bounding box center [619, 147] width 96 height 29
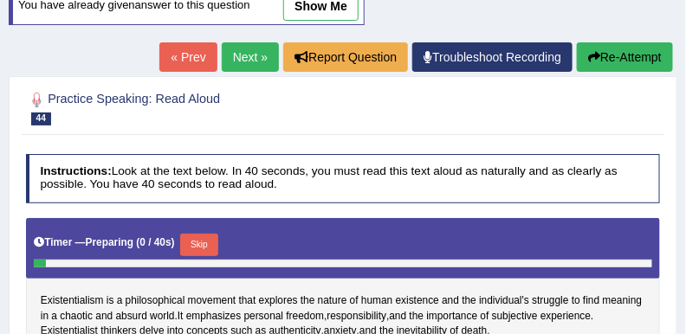
scroll to position [325, 0]
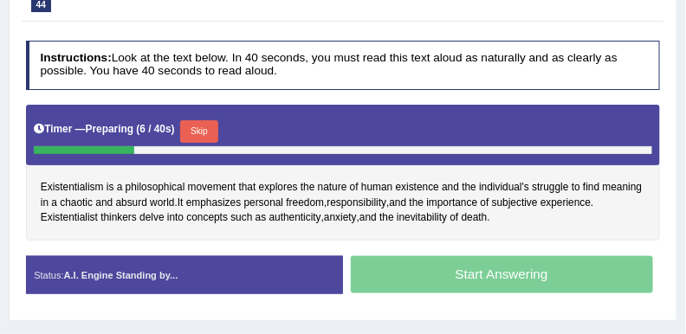
click at [204, 133] on button "Skip" at bounding box center [198, 131] width 37 height 23
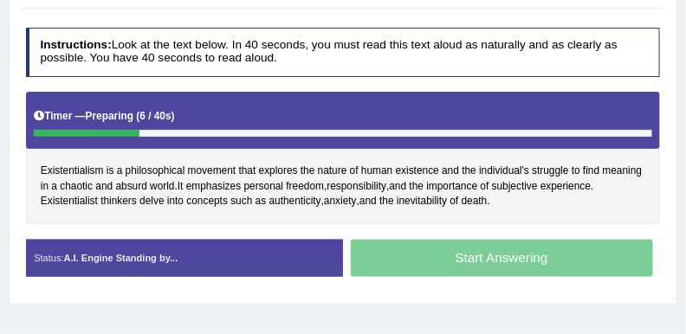
scroll to position [312, 0]
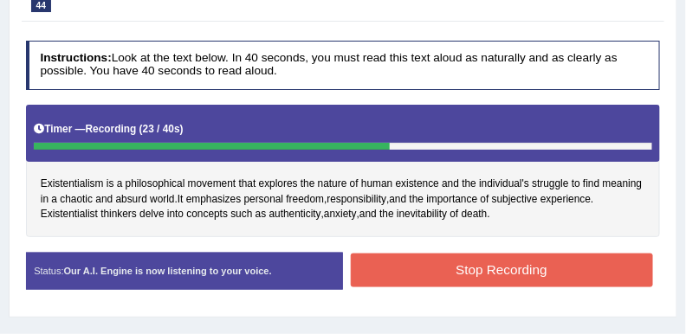
click at [486, 259] on button "Stop Recording" at bounding box center [502, 271] width 302 height 34
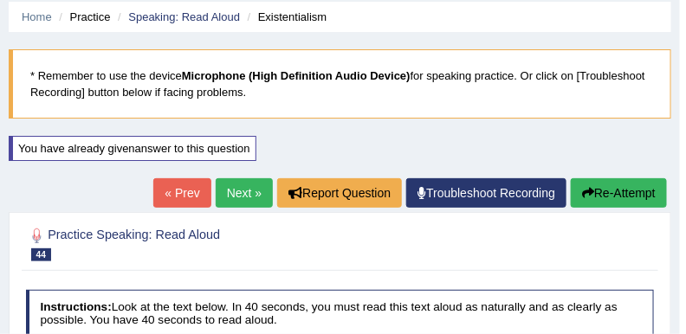
scroll to position [173, 0]
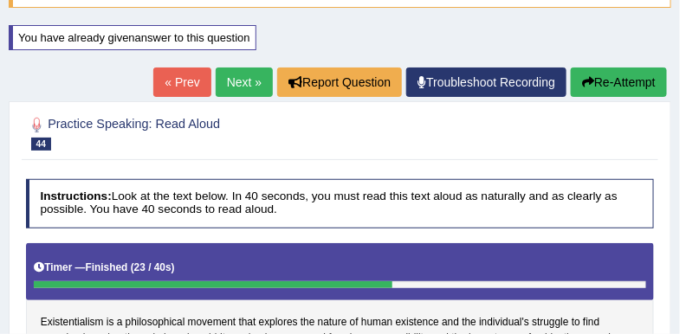
click at [238, 87] on link "Next »" at bounding box center [244, 82] width 57 height 29
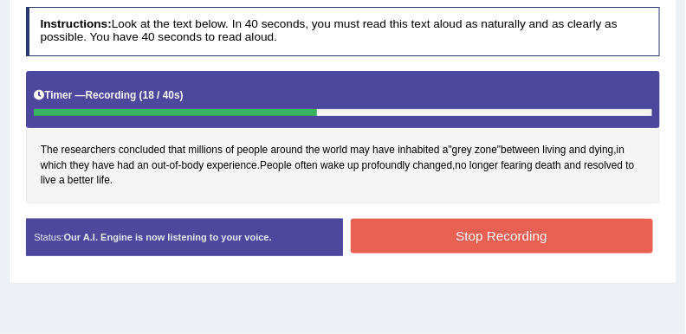
click at [382, 234] on button "Stop Recording" at bounding box center [502, 236] width 302 height 34
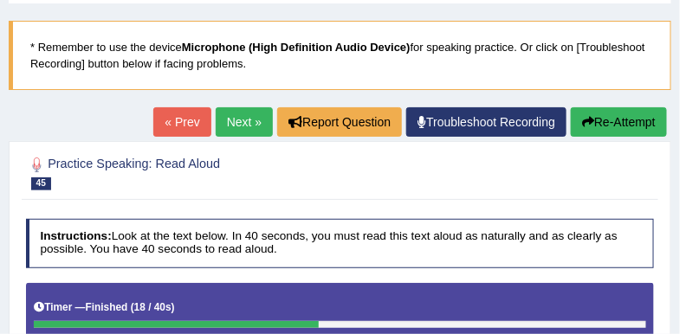
scroll to position [87, 0]
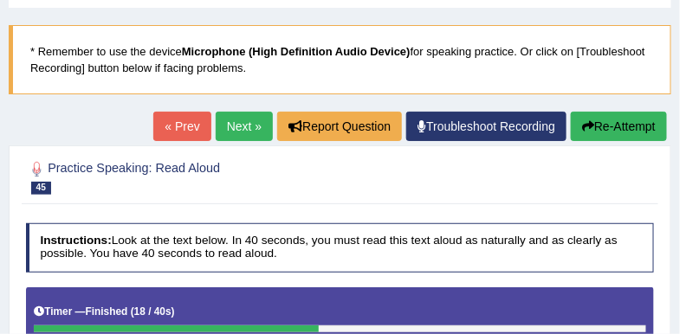
click at [246, 128] on link "Next »" at bounding box center [244, 126] width 57 height 29
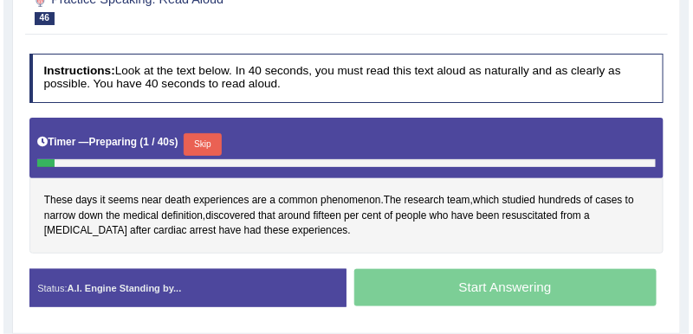
scroll to position [260, 0]
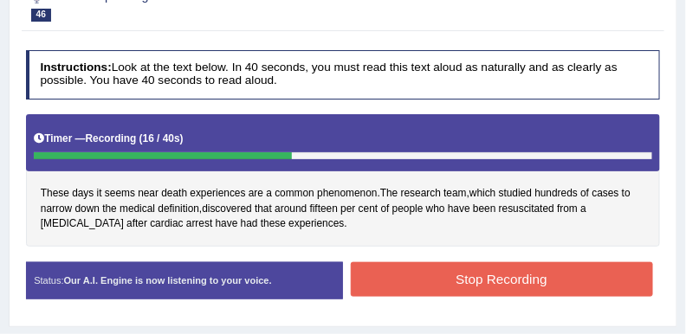
click at [559, 288] on button "Stop Recording" at bounding box center [502, 279] width 302 height 34
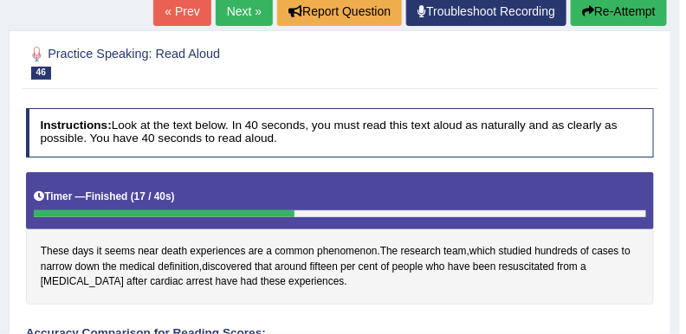
scroll to position [130, 0]
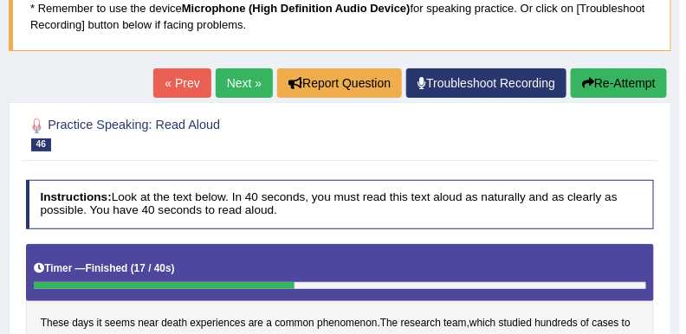
click at [240, 79] on link "Next »" at bounding box center [244, 82] width 57 height 29
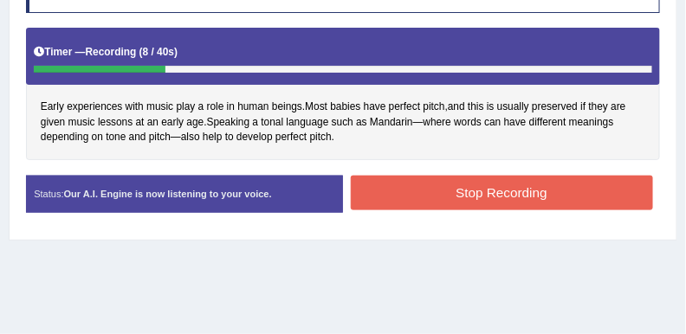
click at [428, 180] on button "Stop Recording" at bounding box center [502, 193] width 302 height 34
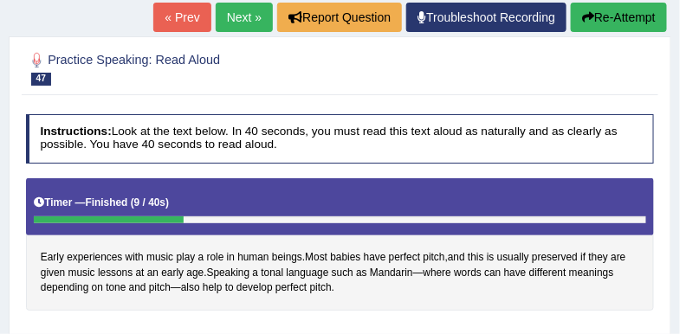
scroll to position [87, 0]
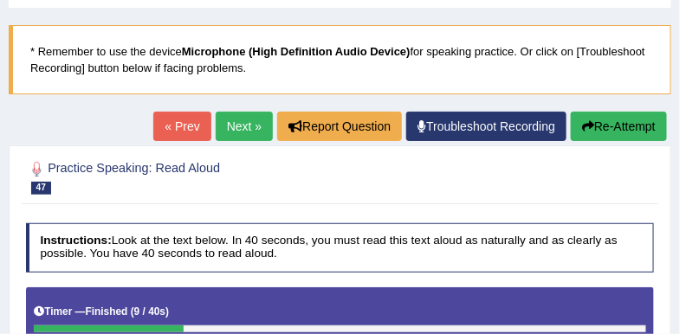
click at [599, 131] on button "Re-Attempt" at bounding box center [619, 126] width 96 height 29
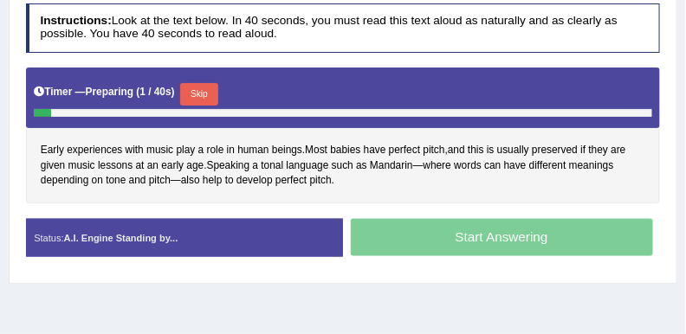
scroll to position [346, 0]
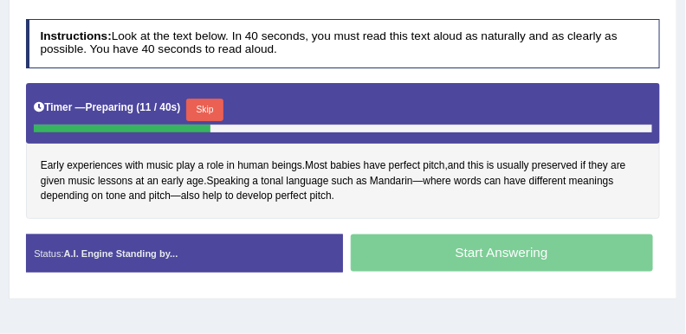
click at [217, 115] on button "Skip" at bounding box center [204, 110] width 37 height 23
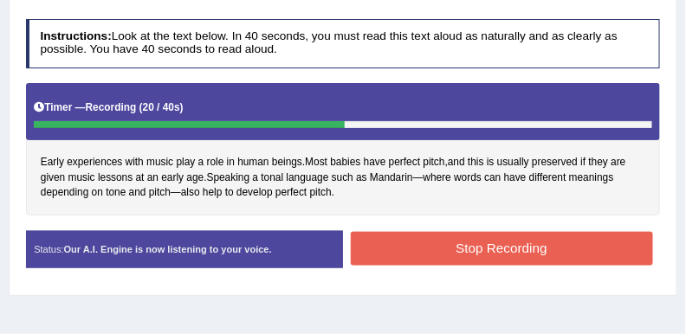
click at [453, 244] on button "Stop Recording" at bounding box center [502, 249] width 302 height 34
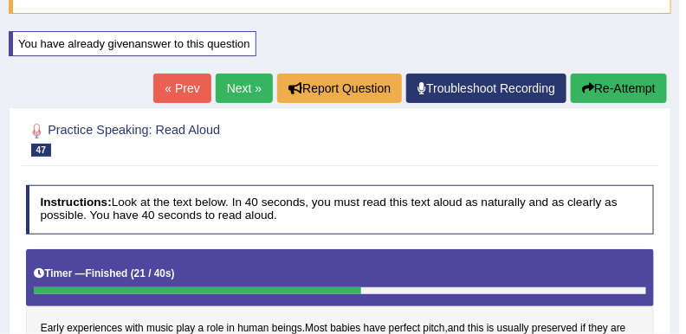
scroll to position [160, 0]
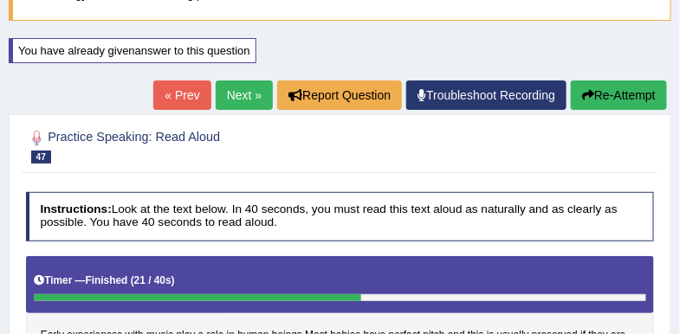
click at [230, 100] on link "Next »" at bounding box center [244, 95] width 57 height 29
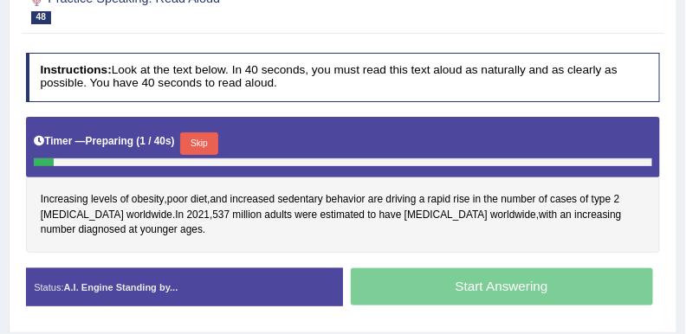
scroll to position [260, 0]
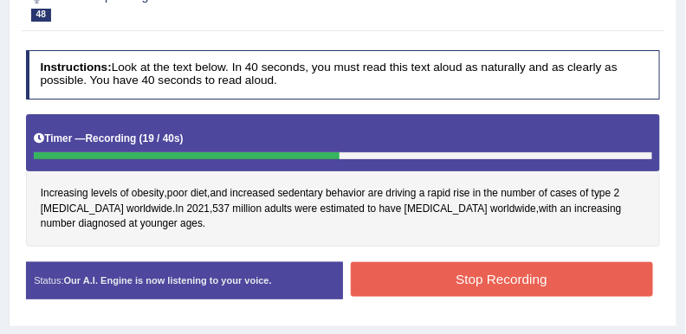
click at [442, 285] on button "Stop Recording" at bounding box center [502, 279] width 302 height 34
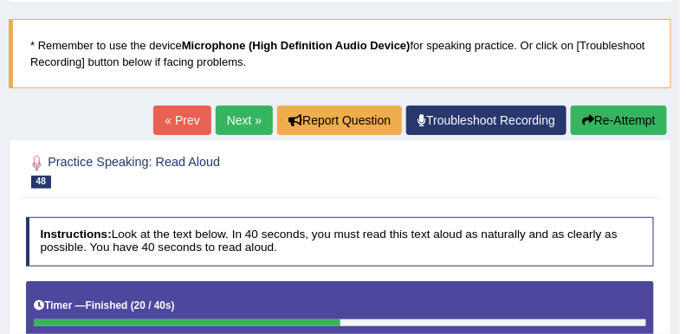
scroll to position [87, 0]
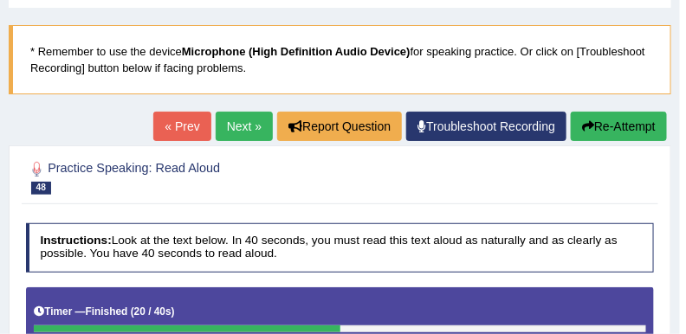
click at [225, 124] on link "Next »" at bounding box center [244, 126] width 57 height 29
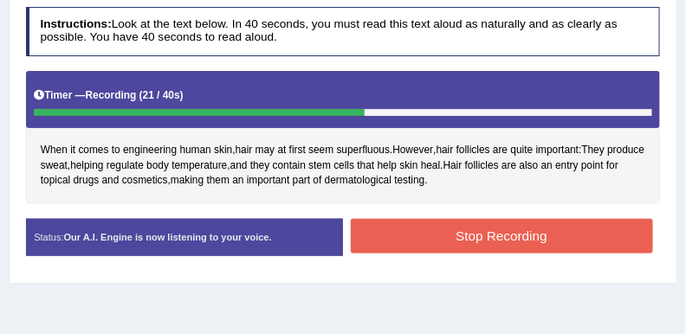
click at [410, 234] on button "Stop Recording" at bounding box center [502, 236] width 302 height 34
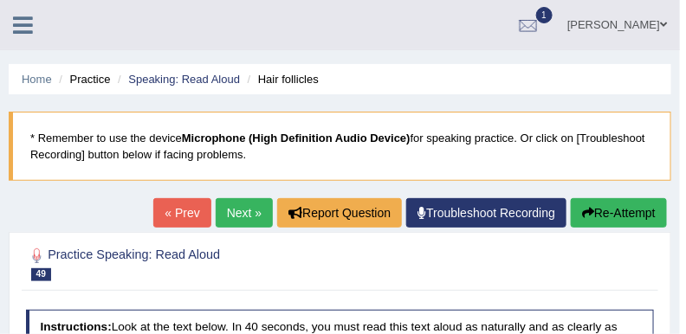
click at [233, 211] on link "Next »" at bounding box center [244, 212] width 57 height 29
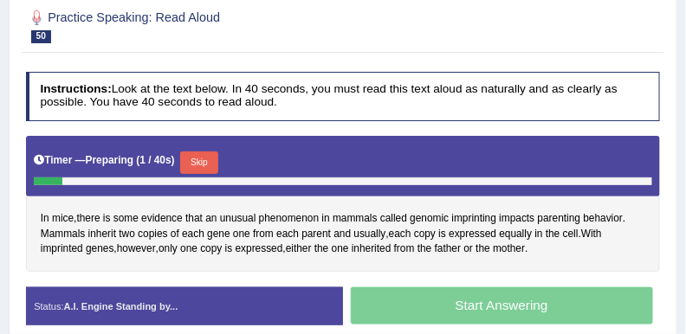
scroll to position [260, 0]
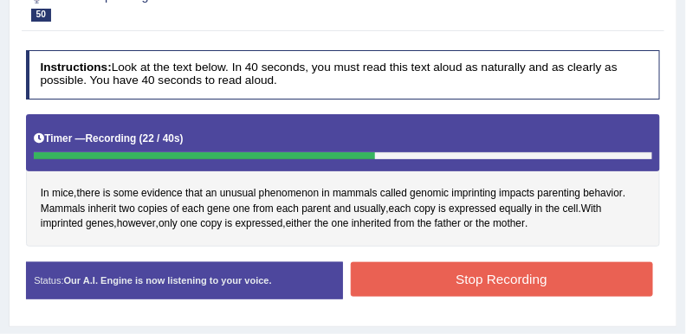
click at [374, 262] on button "Stop Recording" at bounding box center [502, 279] width 302 height 34
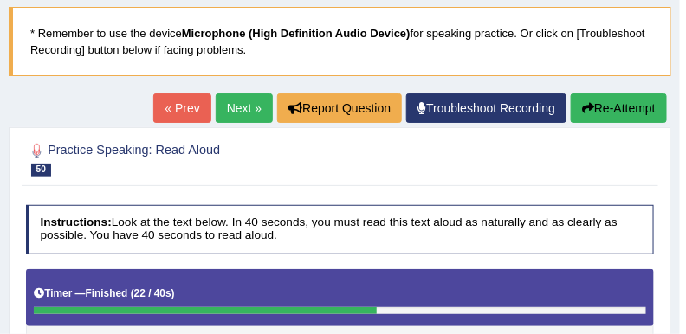
scroll to position [87, 0]
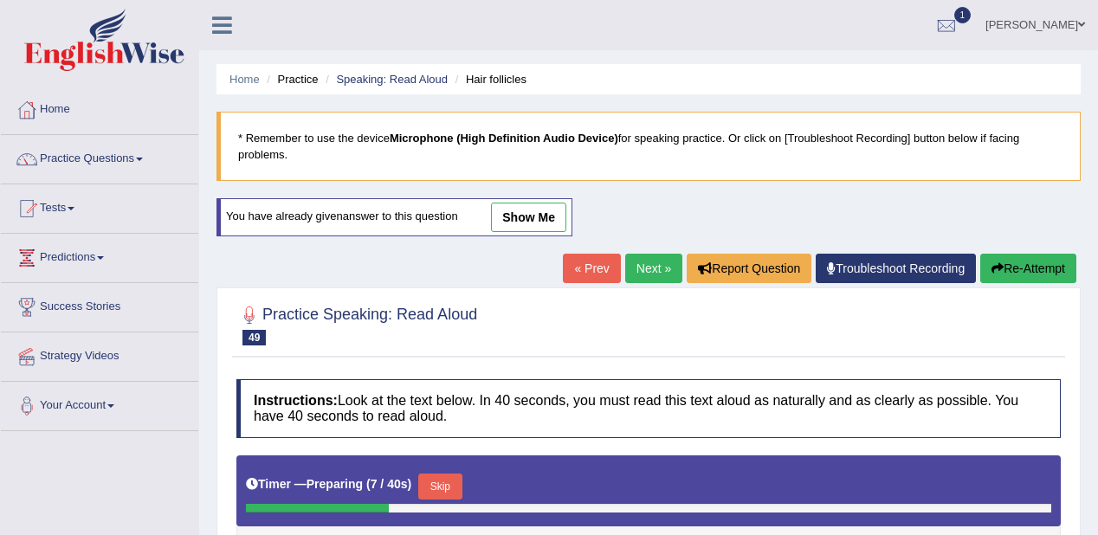
click at [23, 20] on span at bounding box center [103, 40] width 187 height 62
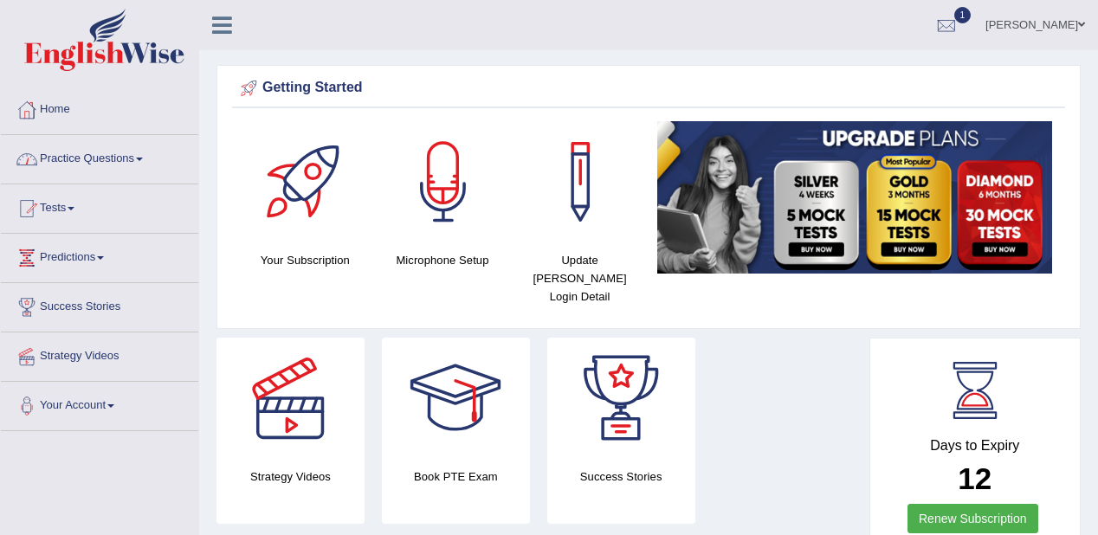
click at [103, 161] on link "Practice Questions" at bounding box center [100, 156] width 198 height 43
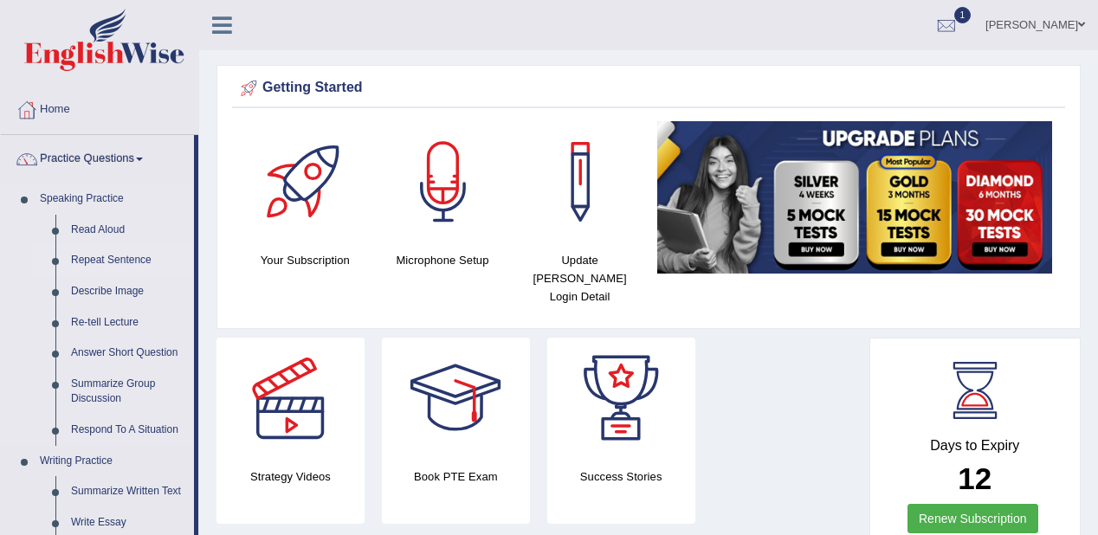
click at [118, 253] on link "Repeat Sentence" at bounding box center [128, 260] width 131 height 31
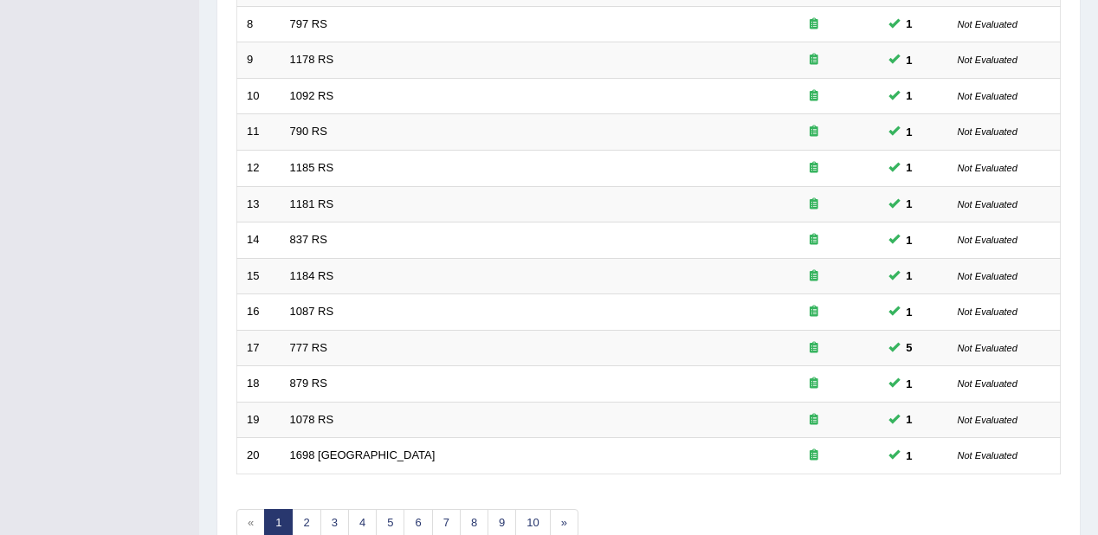
scroll to position [606, 0]
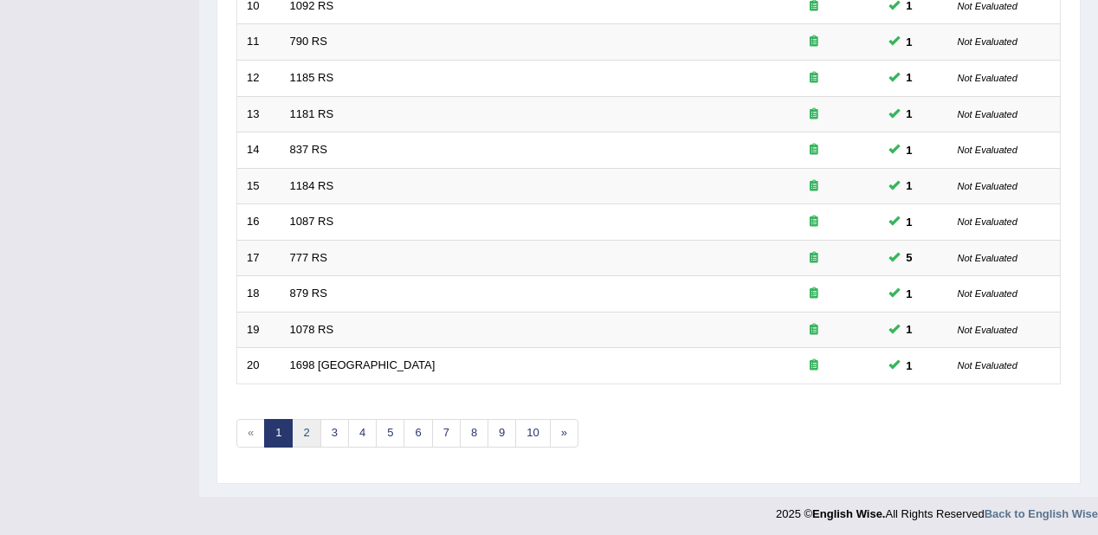
click at [307, 419] on link "2" at bounding box center [306, 433] width 29 height 29
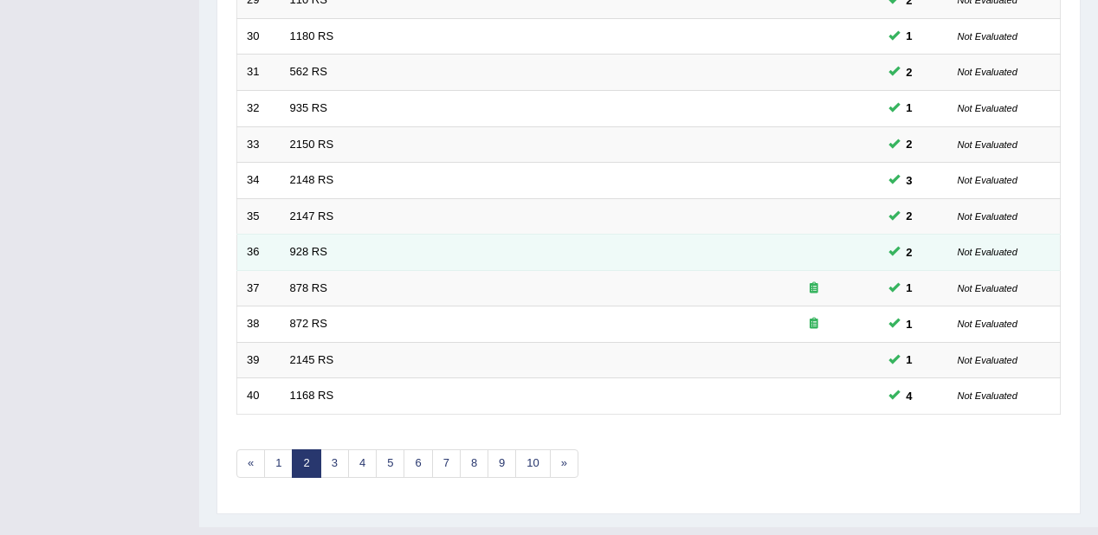
scroll to position [606, 0]
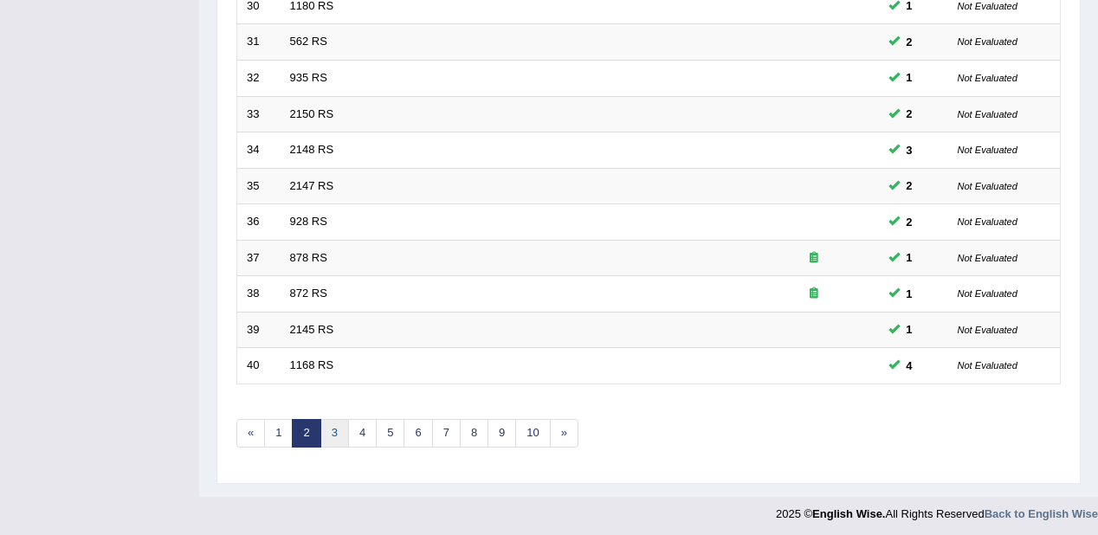
click at [337, 434] on link "3" at bounding box center [335, 433] width 29 height 29
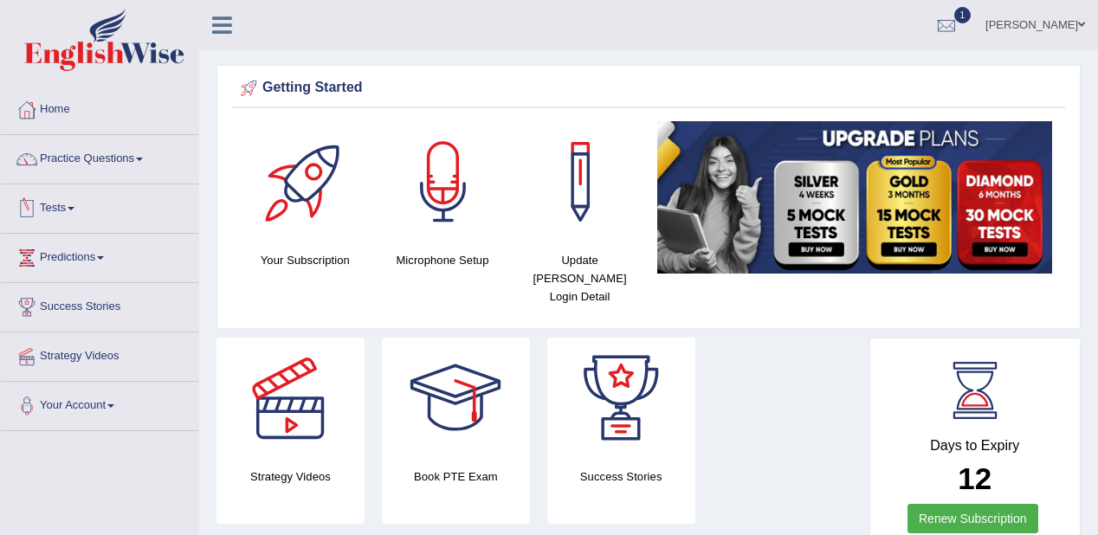
click at [108, 154] on link "Practice Questions" at bounding box center [100, 156] width 198 height 43
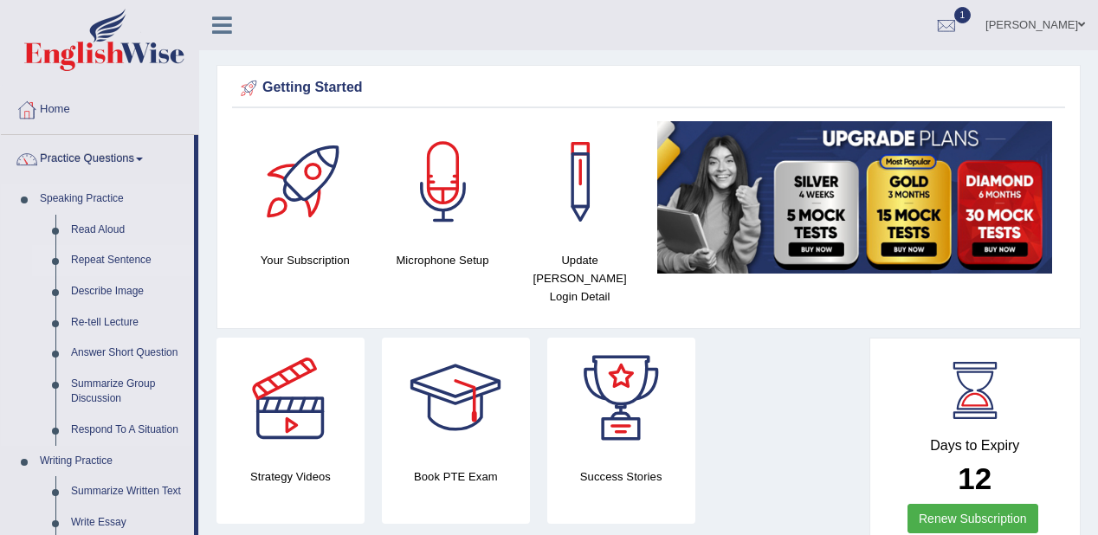
click at [94, 262] on link "Repeat Sentence" at bounding box center [128, 260] width 131 height 31
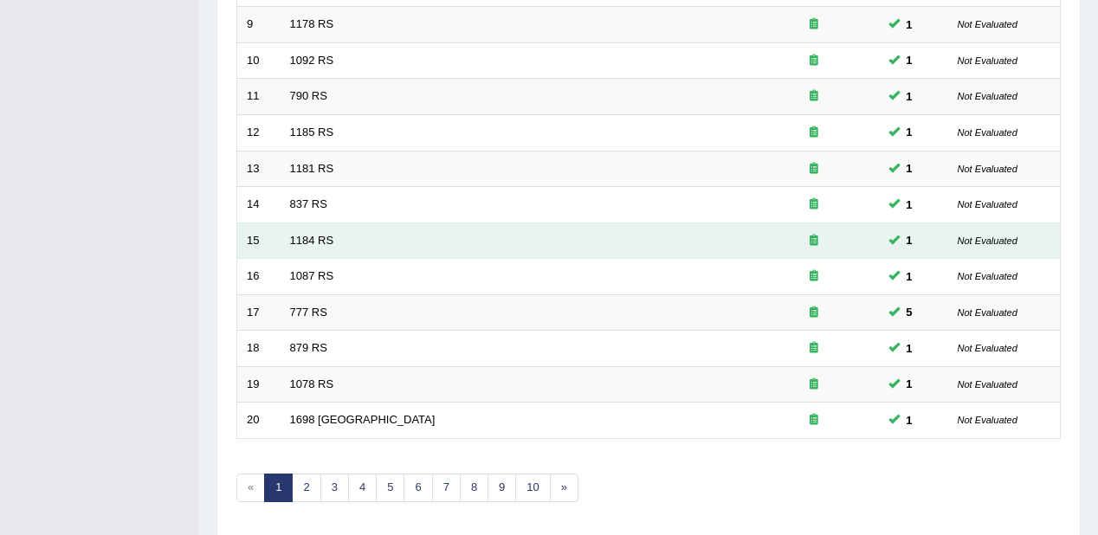
scroll to position [606, 0]
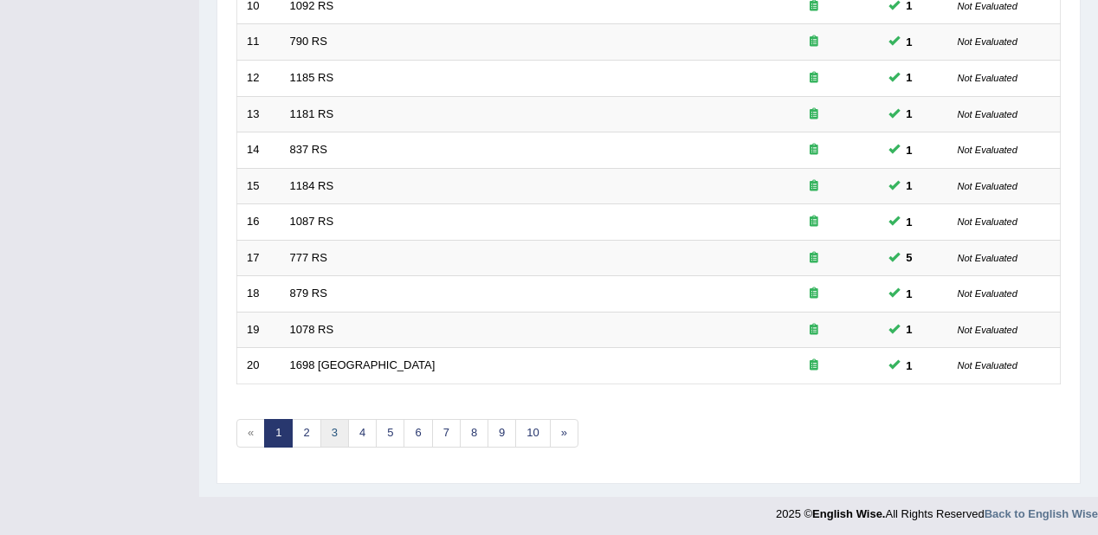
click at [334, 433] on link "3" at bounding box center [335, 433] width 29 height 29
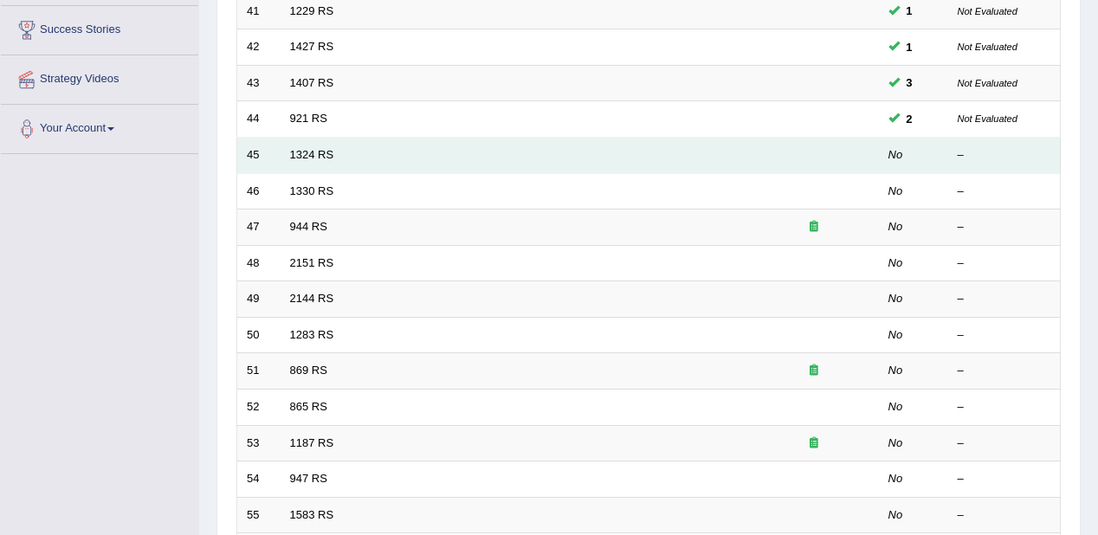
click at [252, 158] on td "45" at bounding box center [258, 156] width 43 height 36
click at [319, 159] on link "1324 RS" at bounding box center [312, 154] width 44 height 13
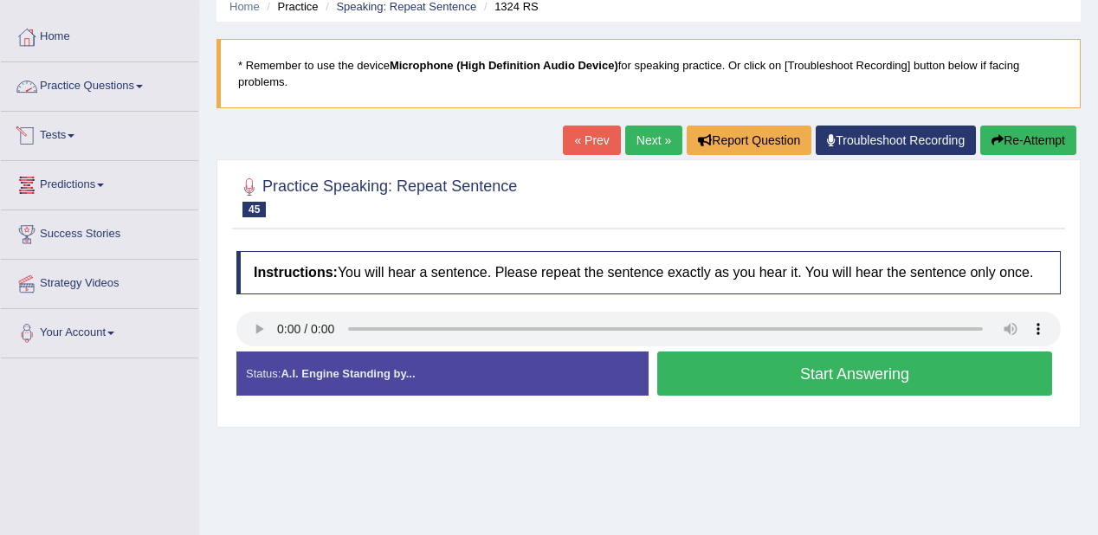
scroll to position [69, 0]
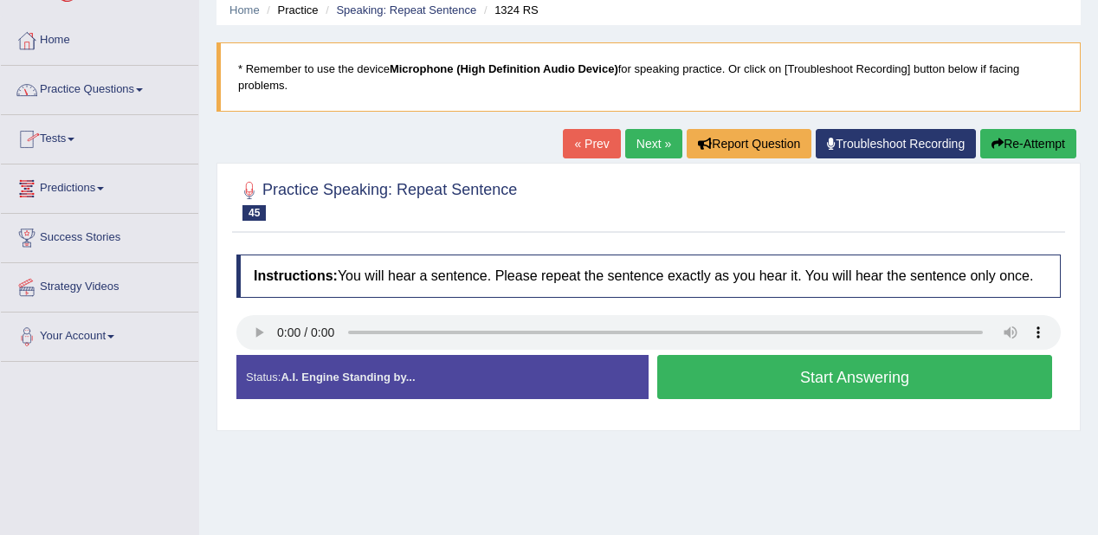
click at [100, 90] on link "Practice Questions" at bounding box center [100, 87] width 198 height 43
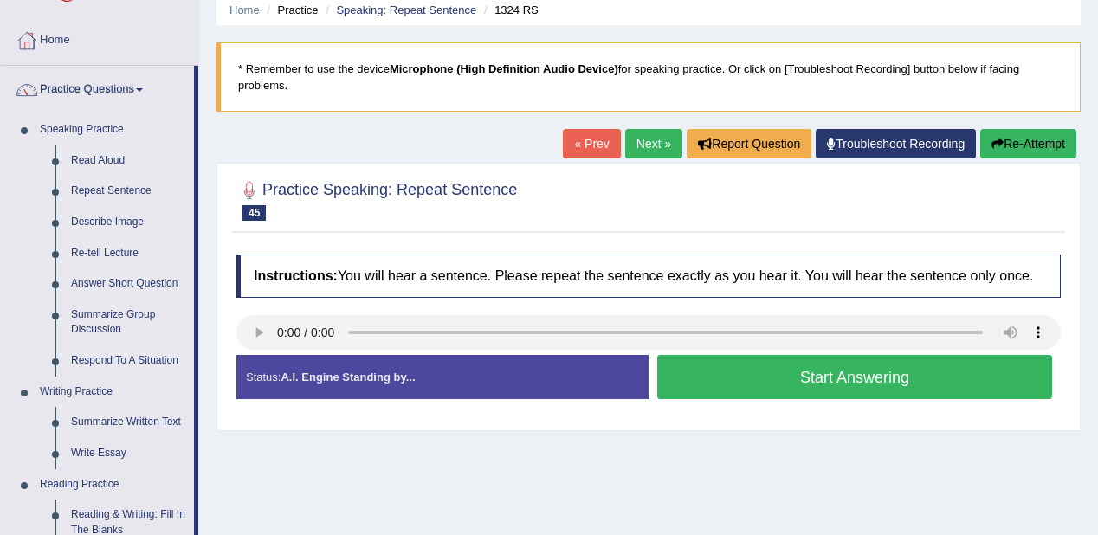
click at [99, 155] on link "Read Aloud" at bounding box center [128, 161] width 131 height 31
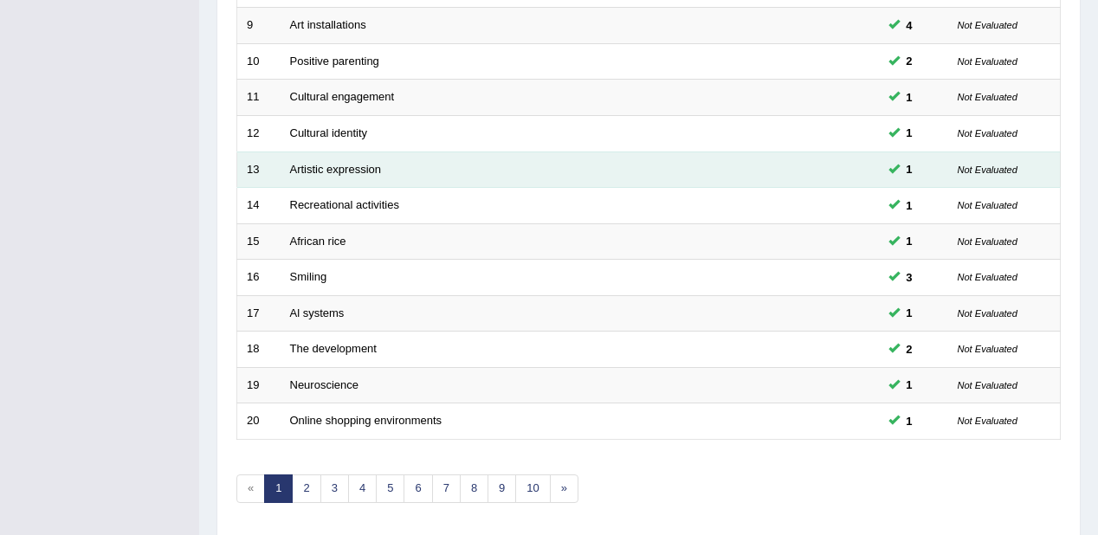
scroll to position [606, 0]
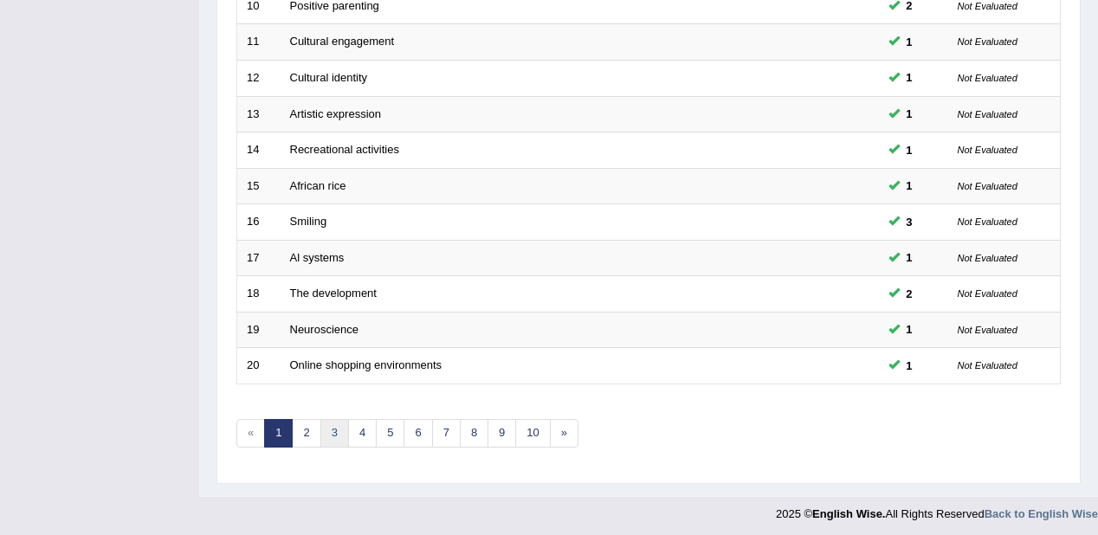
click at [333, 430] on link "3" at bounding box center [335, 433] width 29 height 29
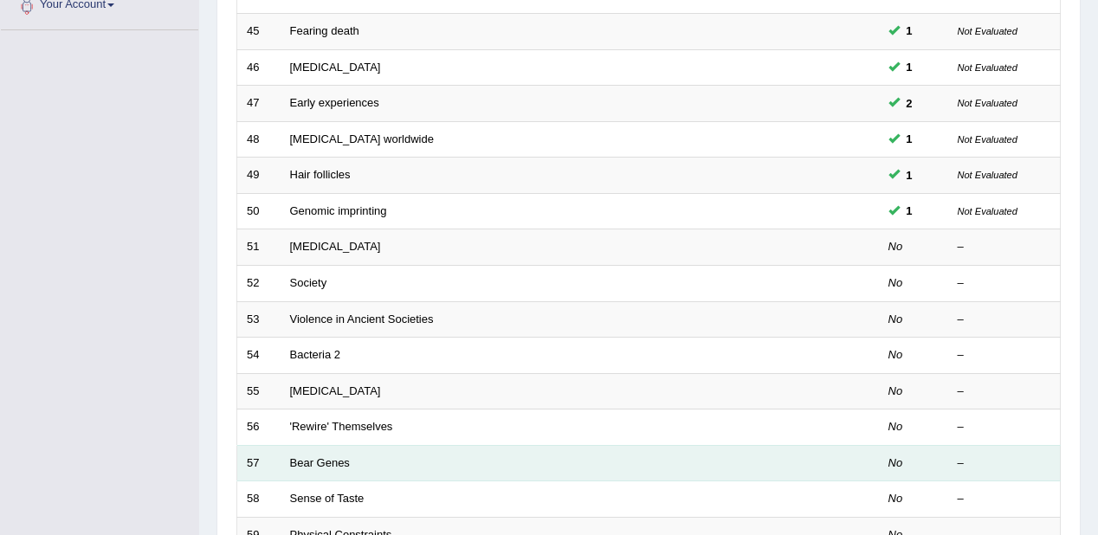
scroll to position [398, 0]
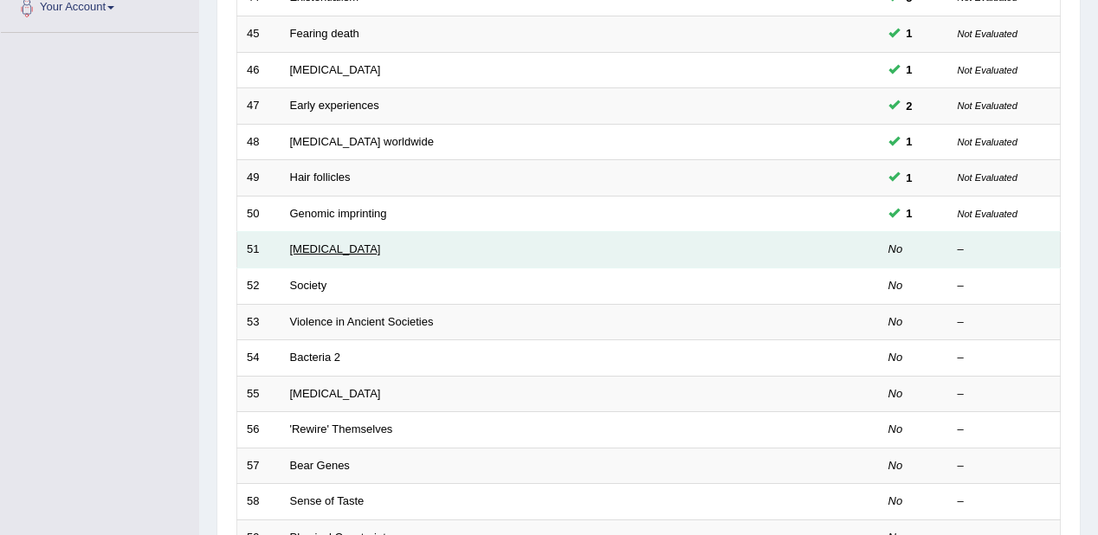
click at [309, 243] on link "Alzheimer's Disease" at bounding box center [335, 249] width 91 height 13
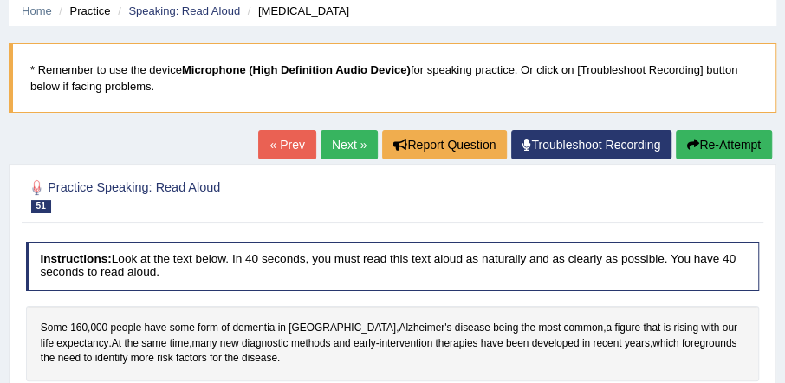
scroll to position [59, 0]
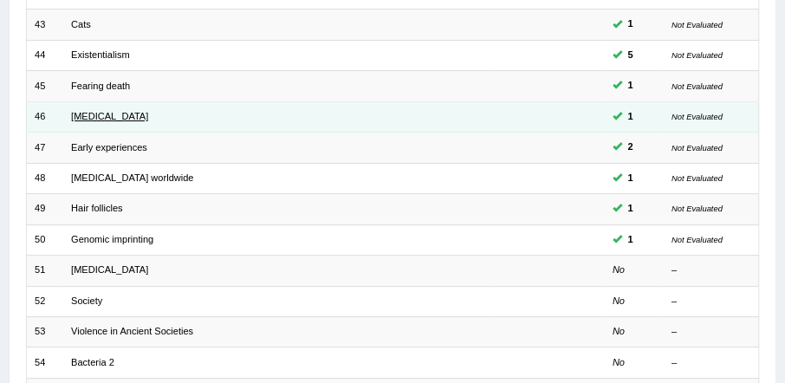
scroll to position [284, 0]
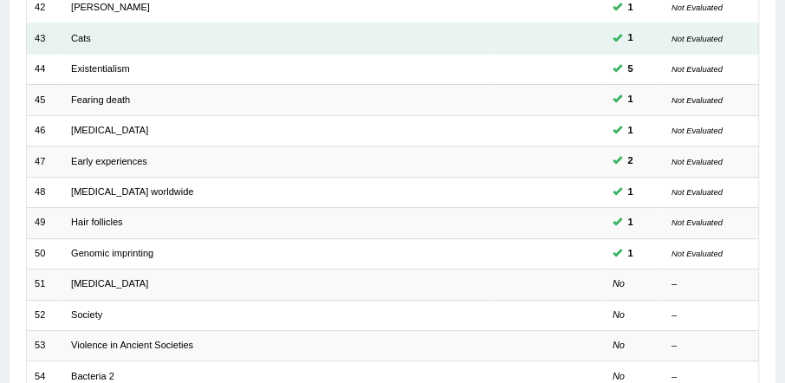
click at [95, 36] on td "Cats" at bounding box center [278, 38] width 431 height 30
click at [71, 36] on link "Cats" at bounding box center [81, 38] width 20 height 10
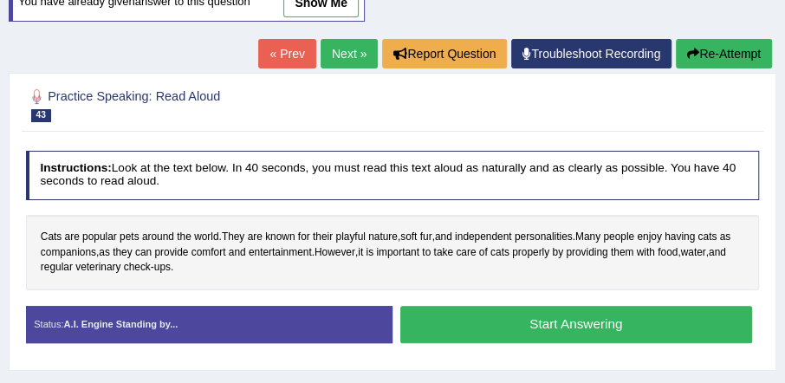
scroll to position [198, 0]
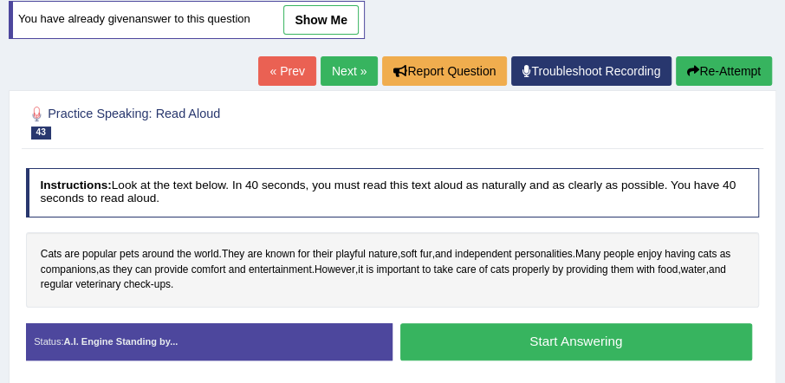
click at [548, 333] on button "Start Answering" at bounding box center [576, 341] width 352 height 37
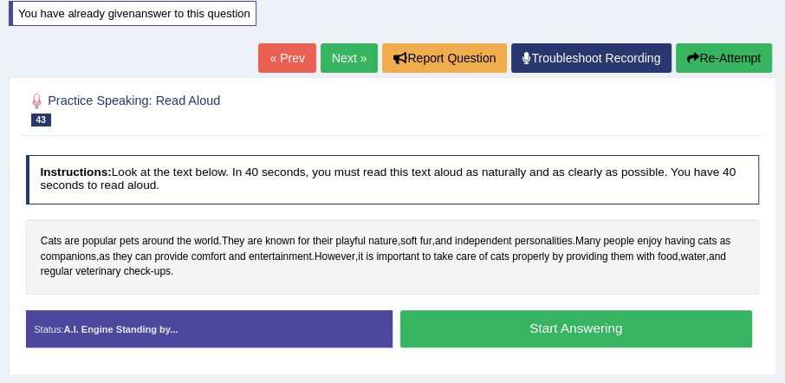
scroll to position [192, 0]
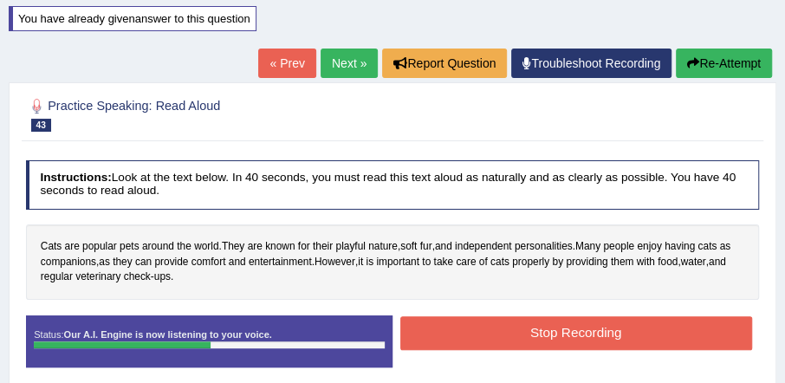
click at [573, 319] on button "Stop Recording" at bounding box center [576, 333] width 352 height 34
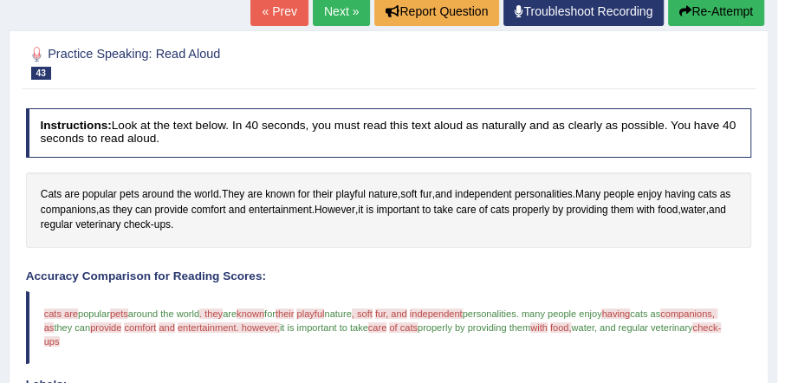
scroll to position [230, 0]
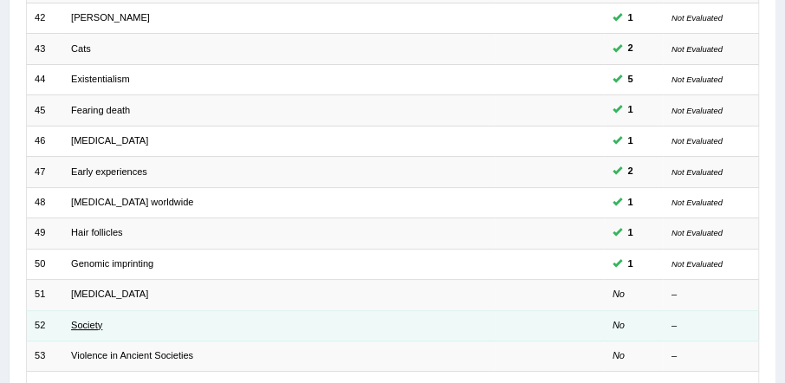
click at [87, 320] on link "Society" at bounding box center [86, 325] width 31 height 10
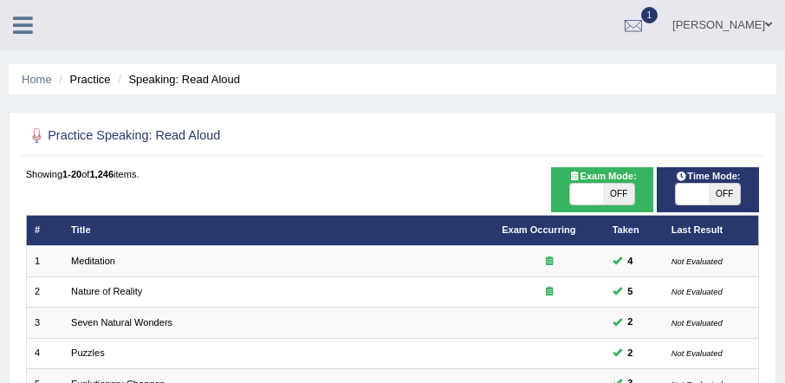
scroll to position [521, 0]
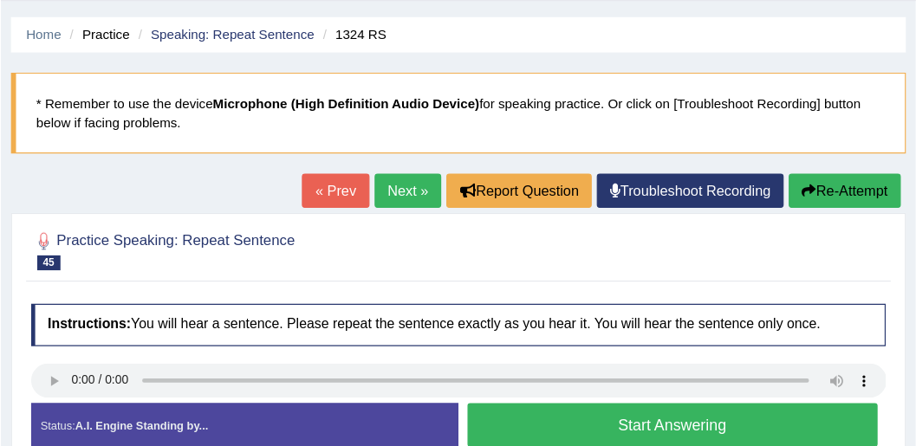
scroll to position [49, 0]
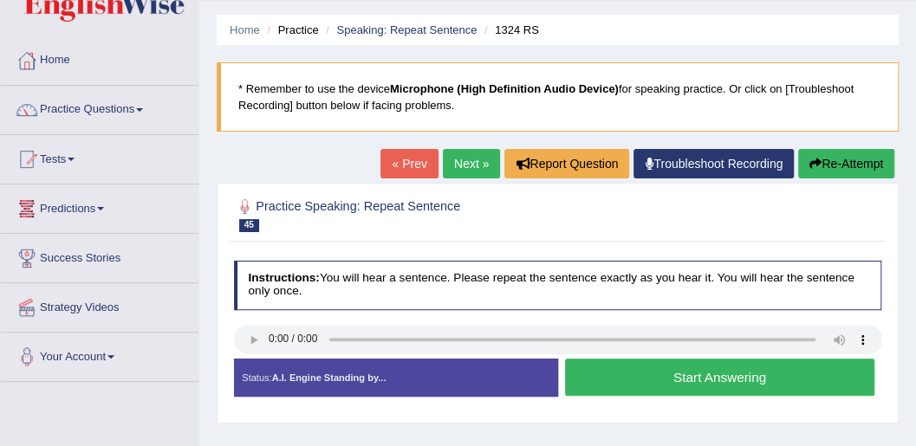
click at [696, 381] on button "Start Answering" at bounding box center [719, 377] width 309 height 37
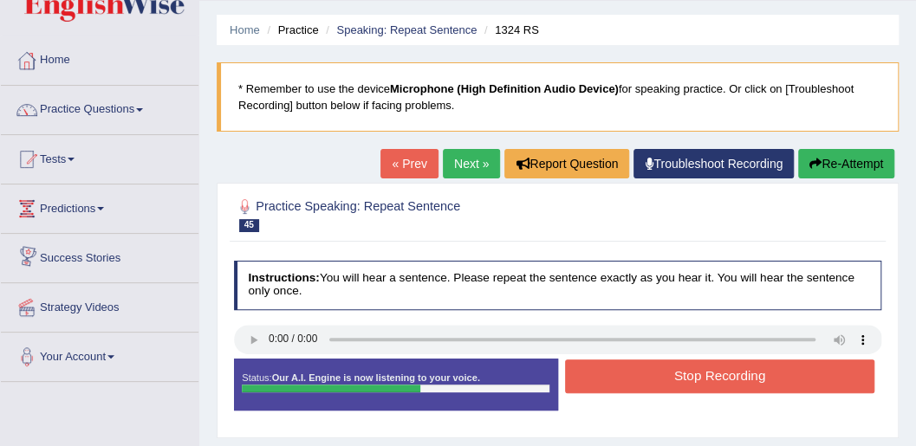
click at [664, 382] on button "Stop Recording" at bounding box center [719, 376] width 309 height 34
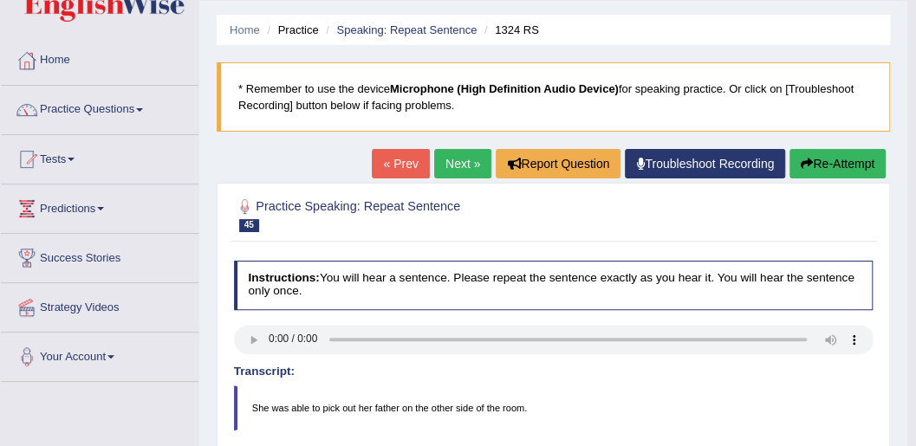
click at [452, 172] on link "Next »" at bounding box center [462, 163] width 57 height 29
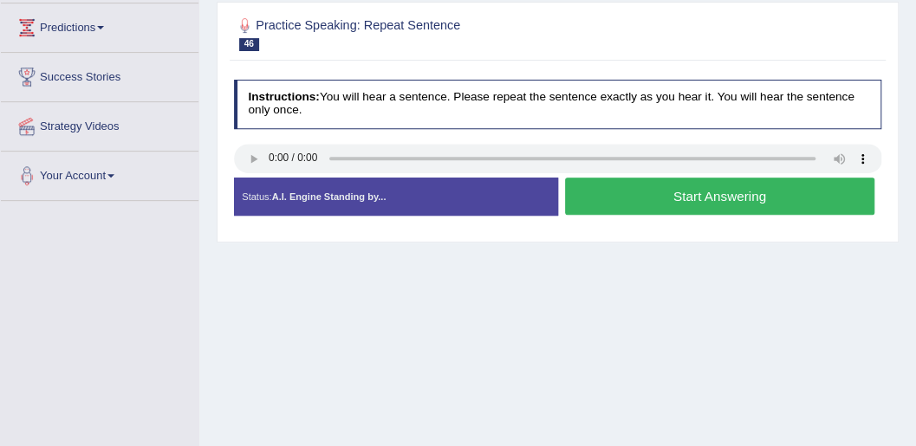
click at [666, 189] on button "Start Answering" at bounding box center [719, 196] width 309 height 37
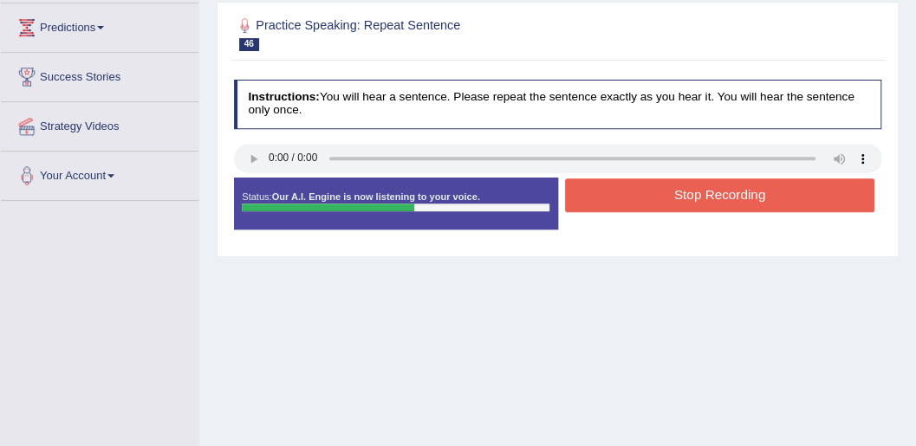
click at [635, 190] on button "Stop Recording" at bounding box center [719, 195] width 309 height 34
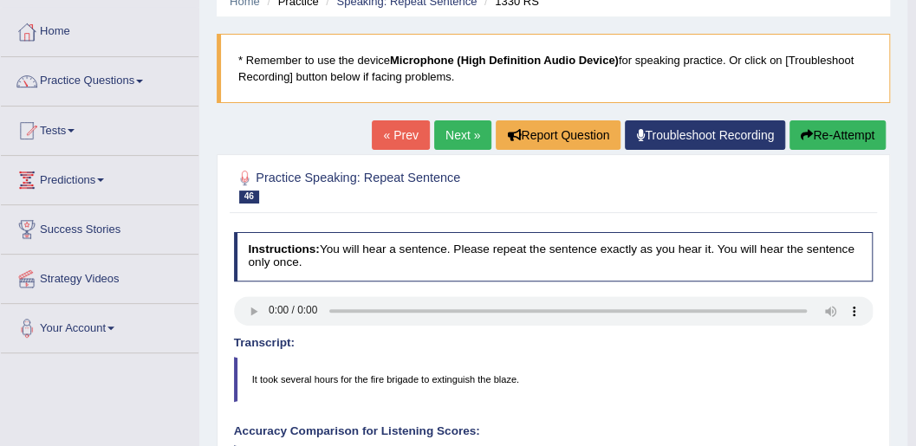
scroll to position [38, 0]
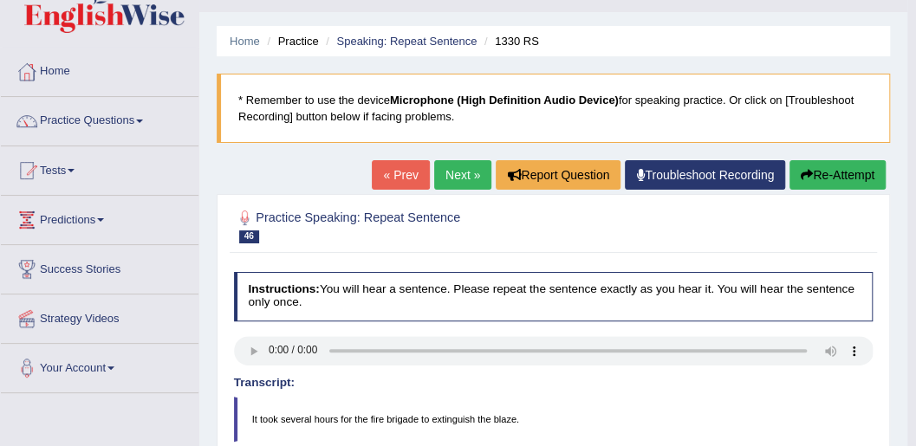
click at [450, 178] on link "Next »" at bounding box center [462, 174] width 57 height 29
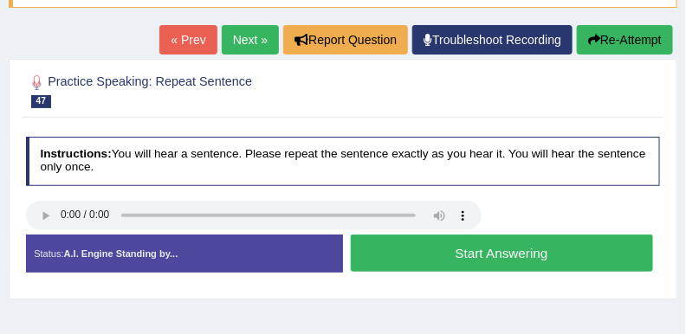
click at [431, 254] on button "Start Answering" at bounding box center [502, 253] width 302 height 37
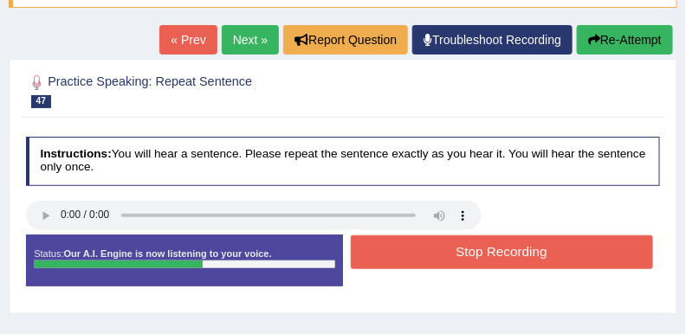
click at [439, 239] on button "Stop Recording" at bounding box center [502, 253] width 302 height 34
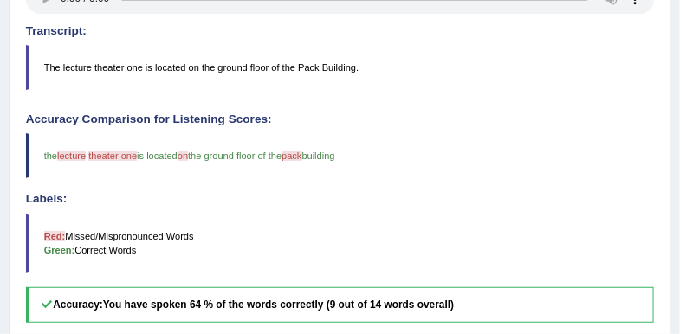
scroll to position [173, 0]
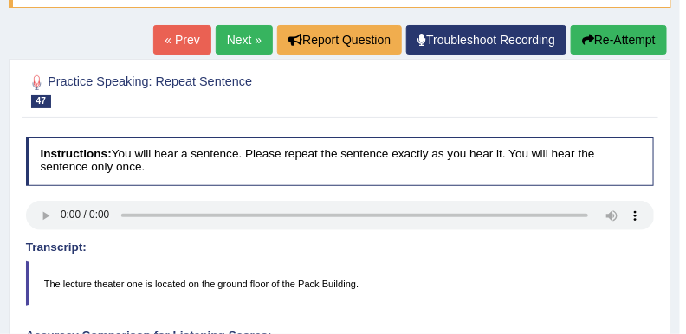
click at [245, 34] on link "Next »" at bounding box center [244, 39] width 57 height 29
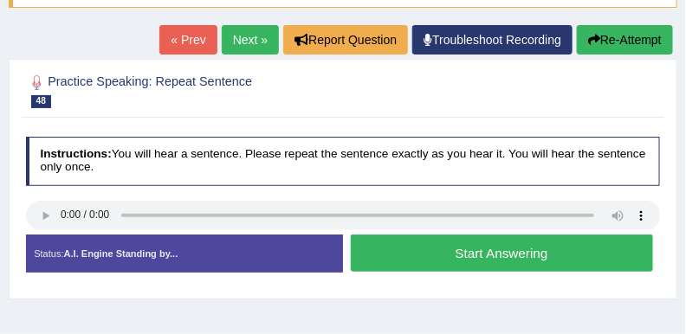
click at [414, 246] on button "Start Answering" at bounding box center [502, 253] width 302 height 37
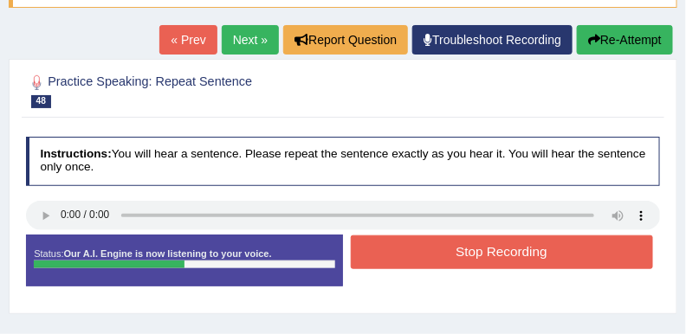
click at [496, 258] on button "Stop Recording" at bounding box center [502, 253] width 302 height 34
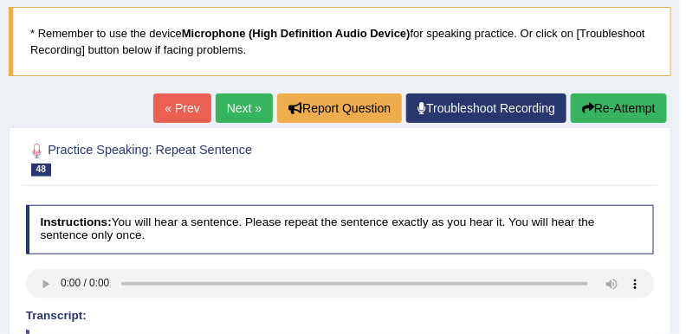
scroll to position [87, 0]
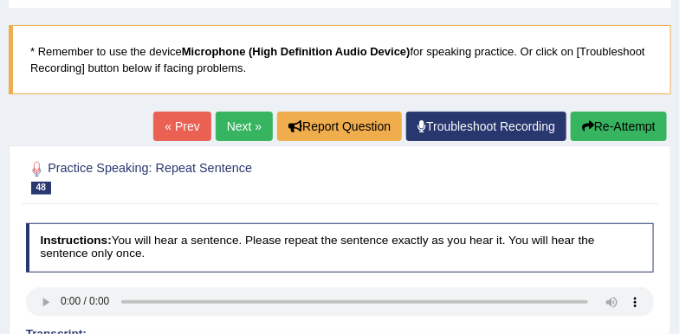
click at [228, 133] on link "Next »" at bounding box center [244, 126] width 57 height 29
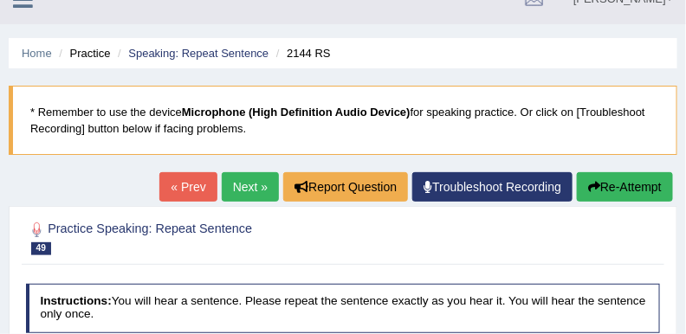
scroll to position [173, 0]
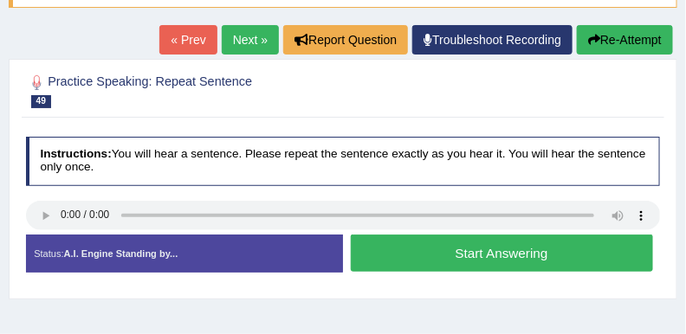
click at [378, 247] on button "Start Answering" at bounding box center [502, 253] width 302 height 37
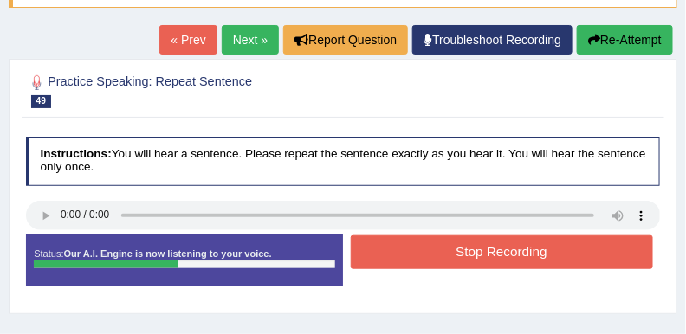
click at [416, 255] on button "Stop Recording" at bounding box center [502, 253] width 302 height 34
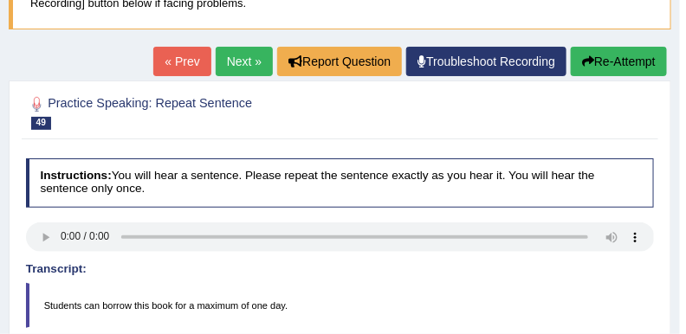
scroll to position [87, 0]
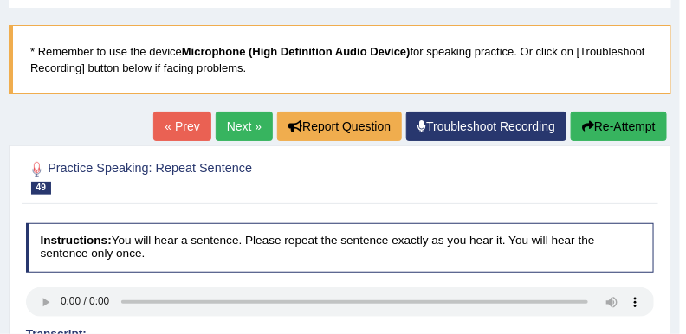
click at [244, 126] on link "Next »" at bounding box center [244, 126] width 57 height 29
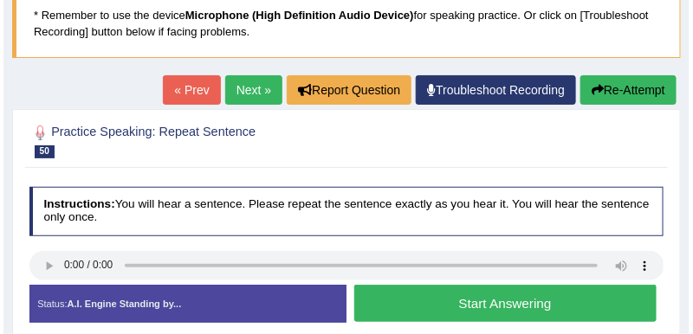
scroll to position [173, 0]
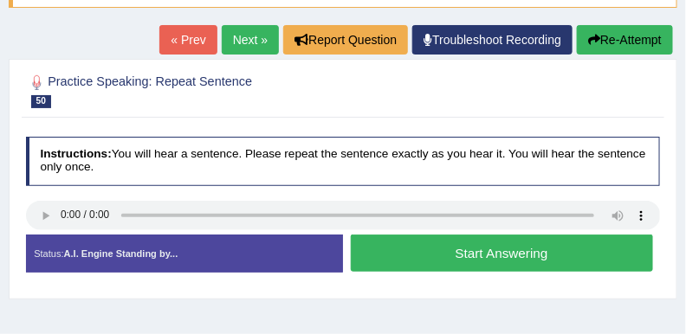
drag, startPoint x: 487, startPoint y: 253, endPoint x: 467, endPoint y: 224, distance: 34.8
click at [487, 251] on button "Start Answering" at bounding box center [502, 253] width 302 height 37
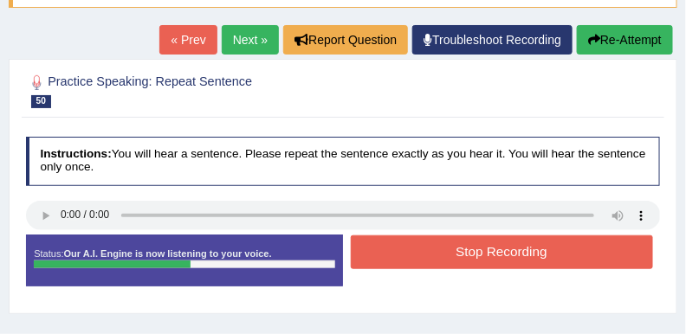
click at [444, 247] on button "Stop Recording" at bounding box center [502, 253] width 302 height 34
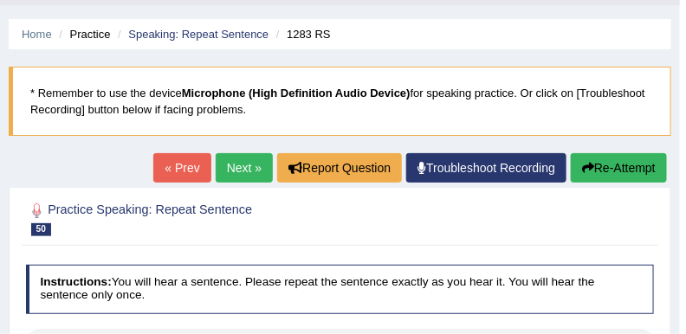
scroll to position [43, 0]
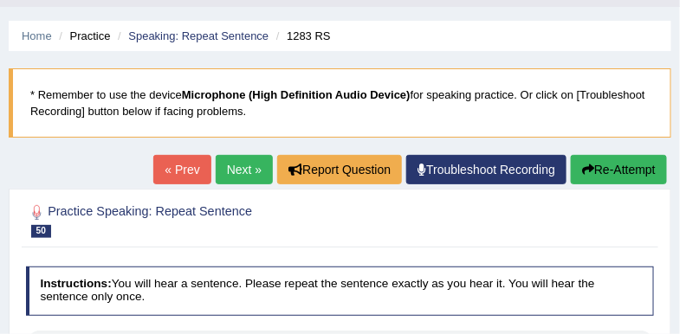
click at [243, 174] on link "Next »" at bounding box center [244, 169] width 57 height 29
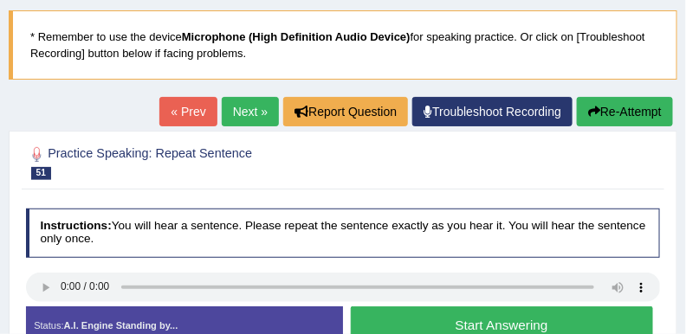
scroll to position [173, 0]
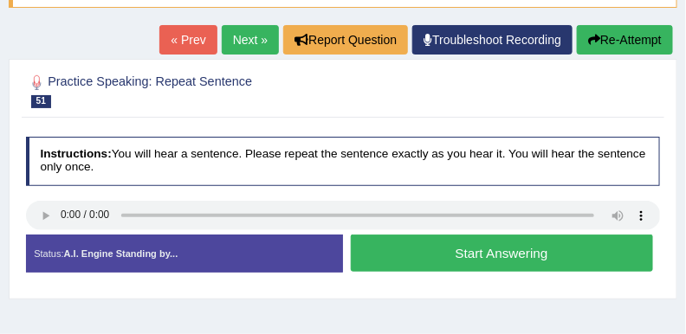
click at [387, 249] on button "Start Answering" at bounding box center [502, 253] width 302 height 37
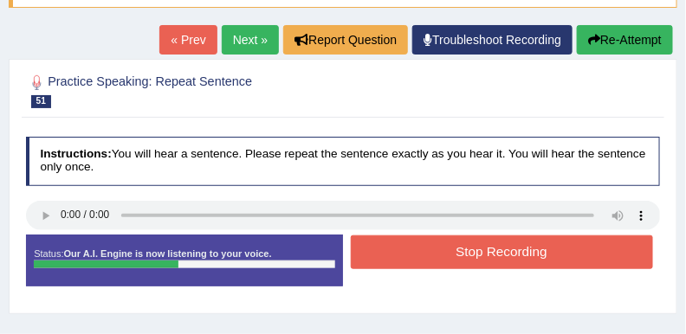
click at [438, 251] on button "Stop Recording" at bounding box center [502, 253] width 302 height 34
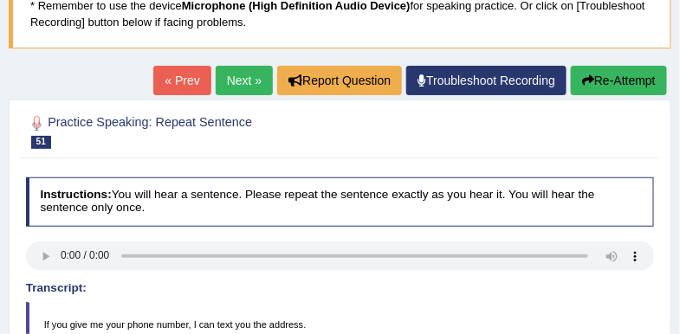
scroll to position [130, 0]
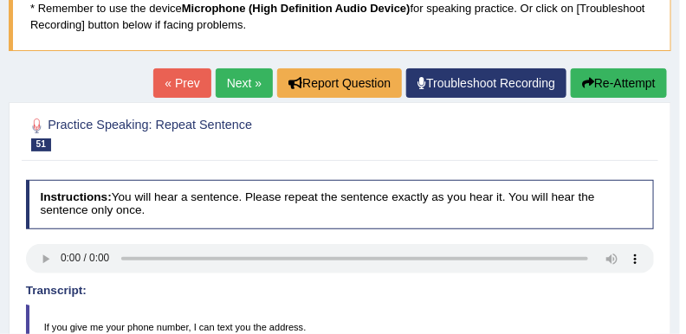
click at [230, 78] on link "Next »" at bounding box center [244, 82] width 57 height 29
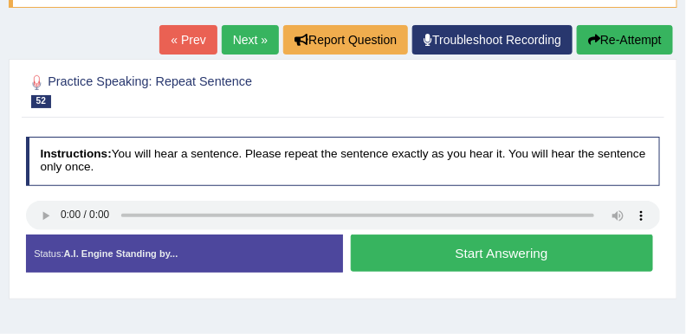
click at [449, 259] on button "Start Answering" at bounding box center [502, 253] width 302 height 37
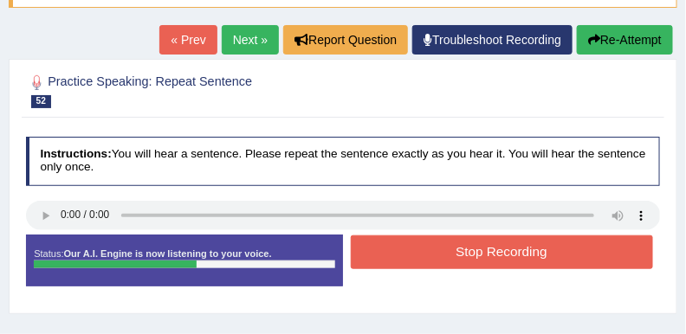
click at [450, 243] on button "Stop Recording" at bounding box center [502, 253] width 302 height 34
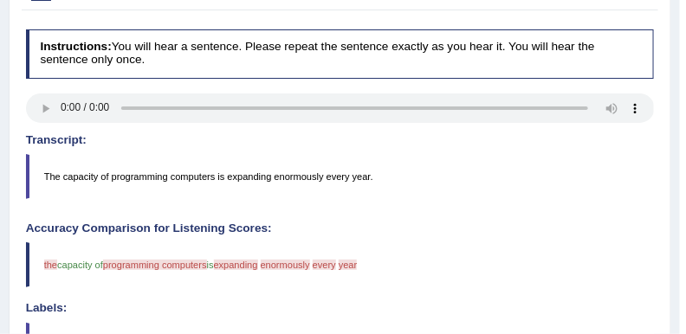
scroll to position [173, 0]
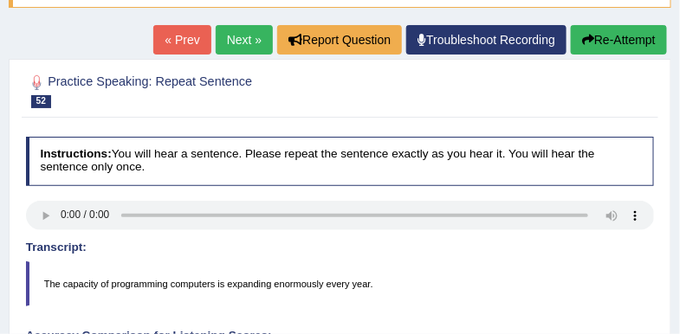
click at [235, 45] on link "Next »" at bounding box center [244, 39] width 57 height 29
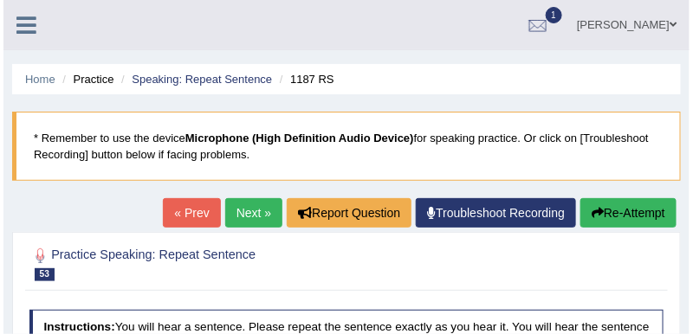
scroll to position [173, 0]
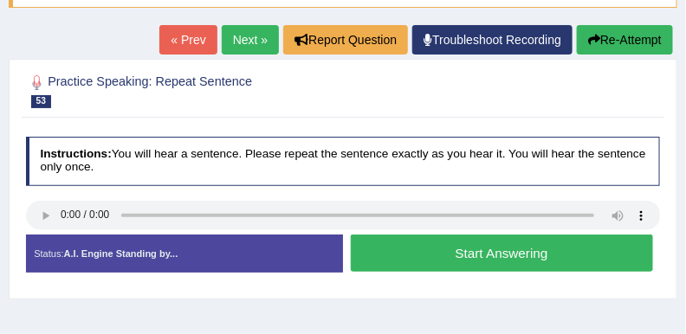
click at [467, 249] on button "Start Answering" at bounding box center [502, 253] width 302 height 37
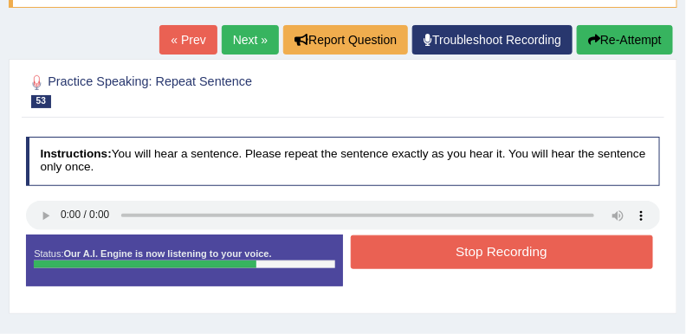
click at [428, 249] on button "Stop Recording" at bounding box center [502, 253] width 302 height 34
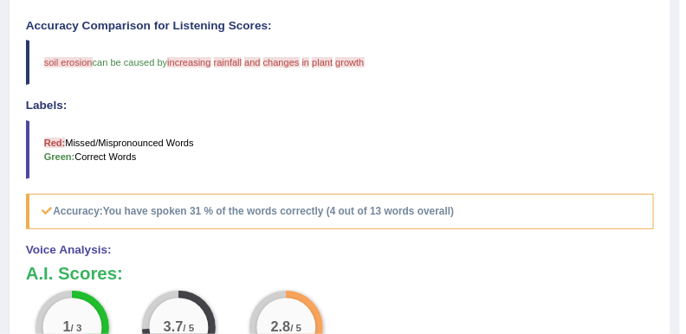
scroll to position [563, 0]
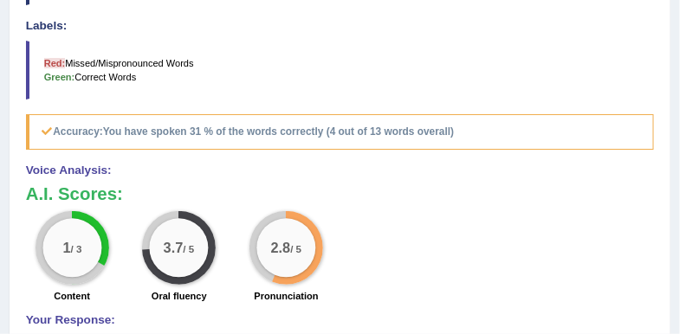
click at [434, 41] on blockquote "Red: Missed/Mispronounced Words Green: Correct Words" at bounding box center [340, 70] width 629 height 59
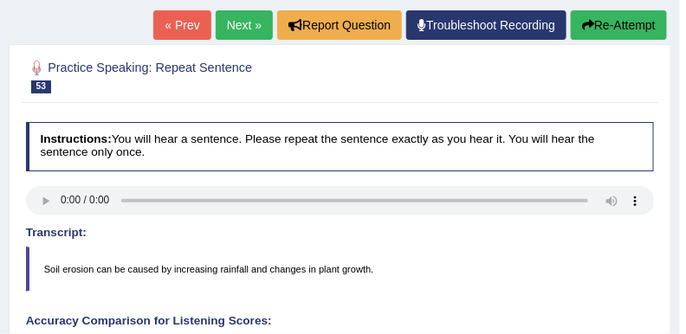
scroll to position [173, 0]
